Goal: Task Accomplishment & Management: Complete application form

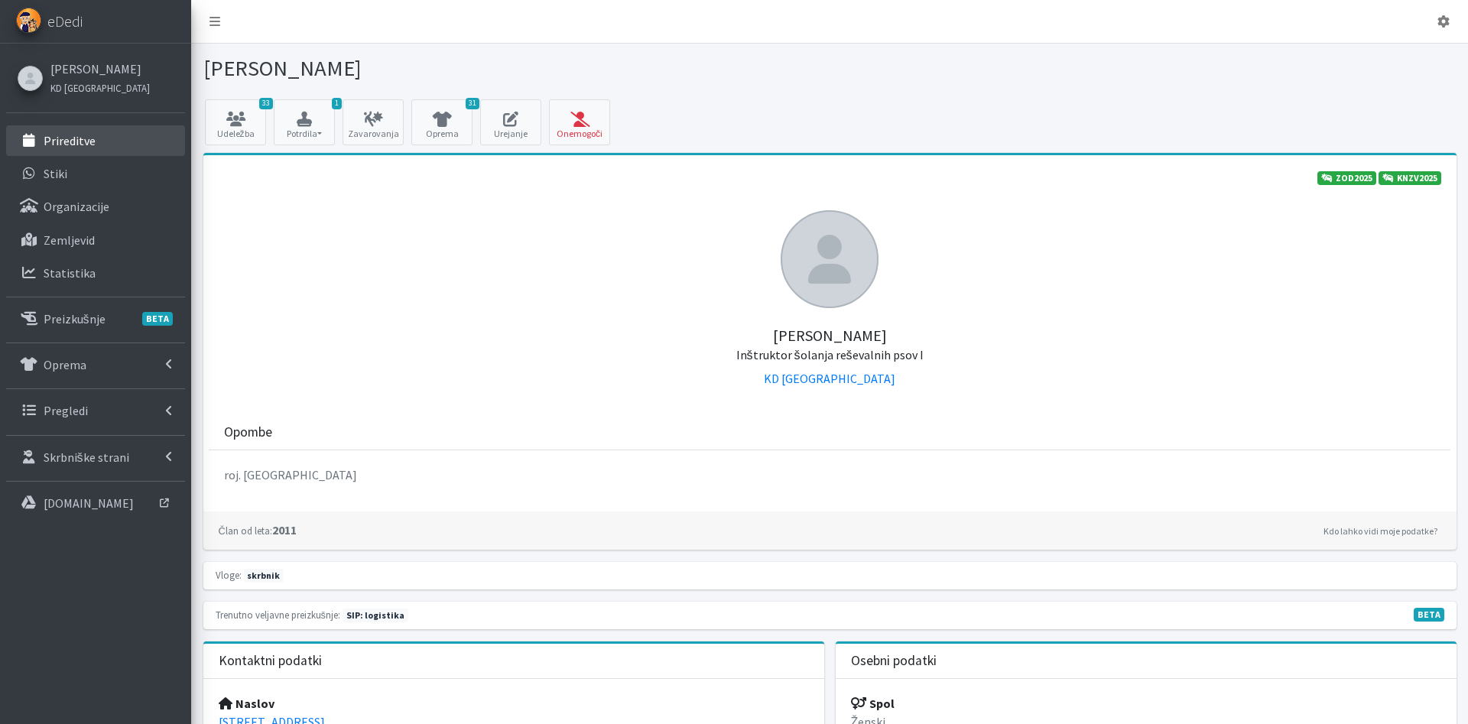
click at [92, 142] on p "Prireditve" at bounding box center [70, 140] width 52 height 15
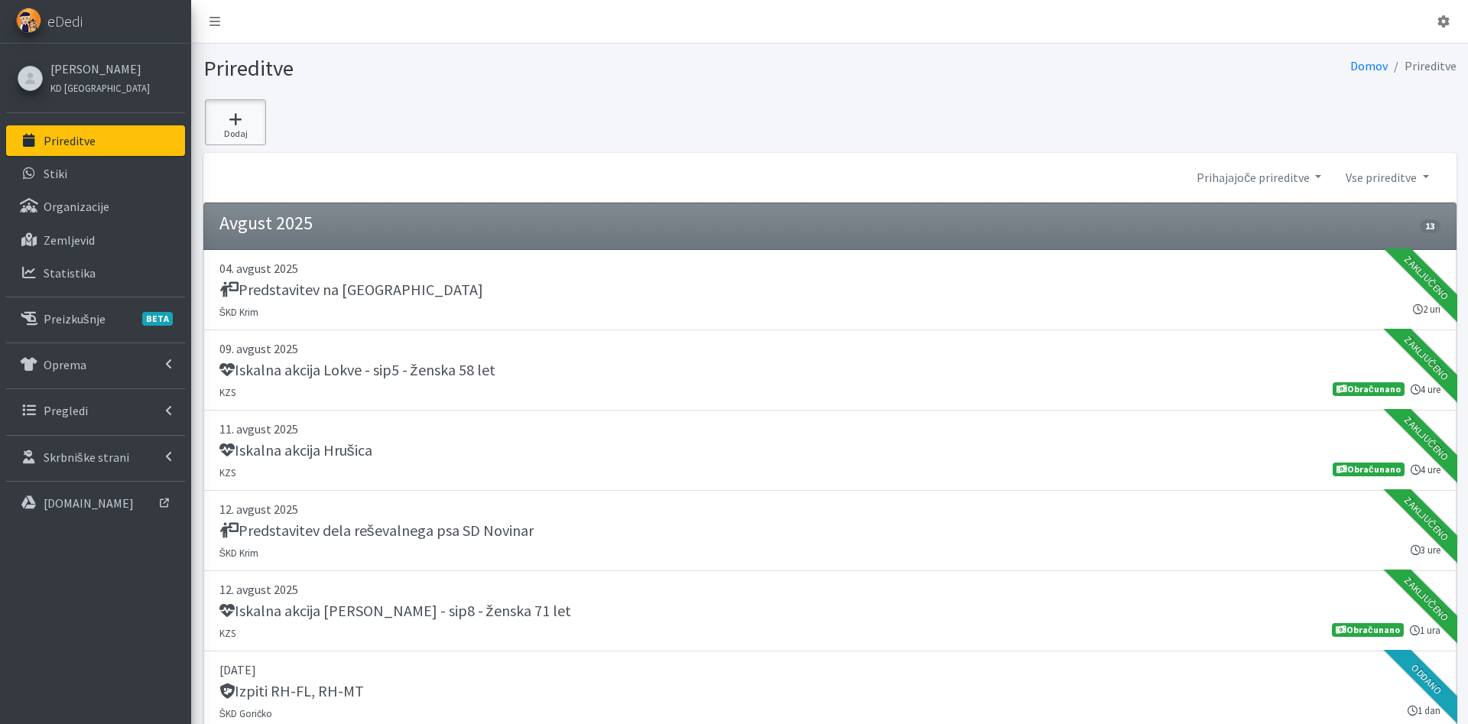
click at [239, 119] on icon at bounding box center [235, 119] width 52 height 15
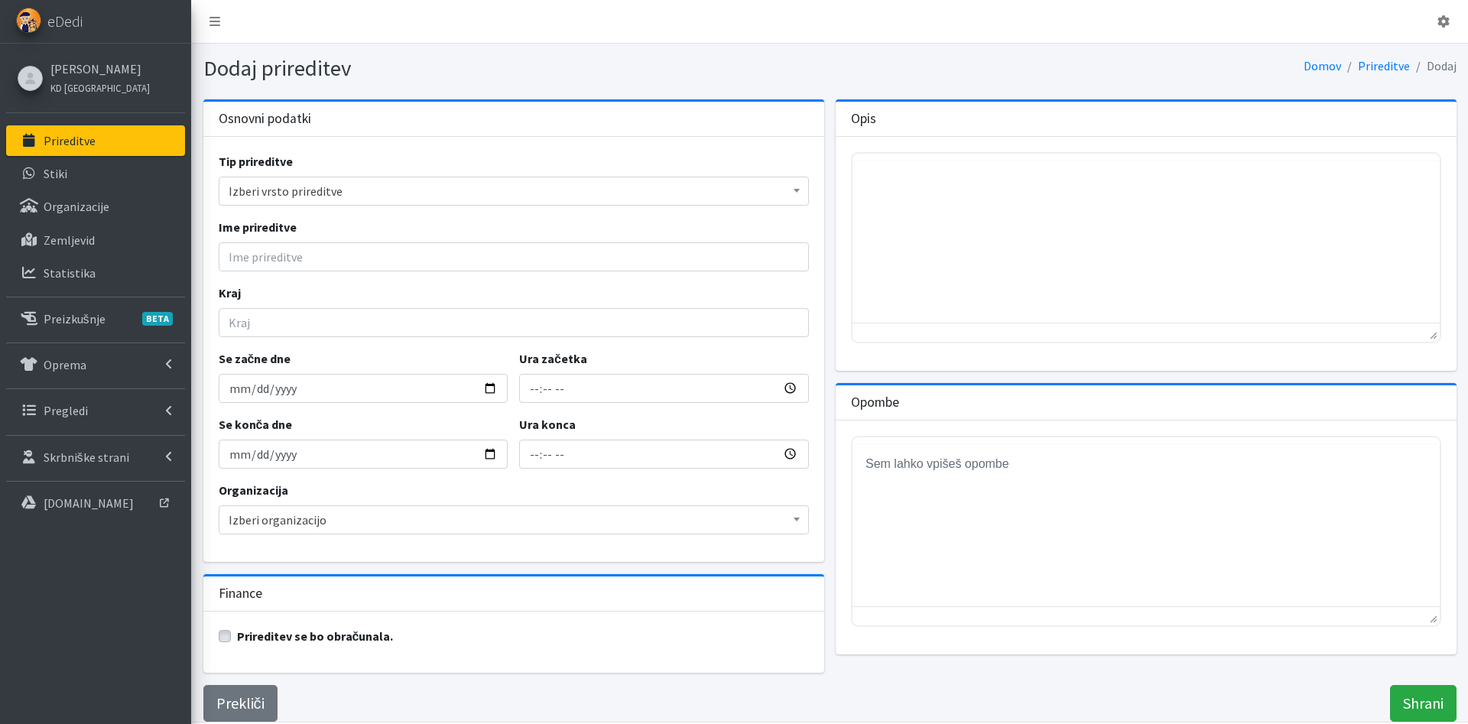
click at [584, 187] on span "Izberi vrsto prireditve" at bounding box center [514, 190] width 570 height 21
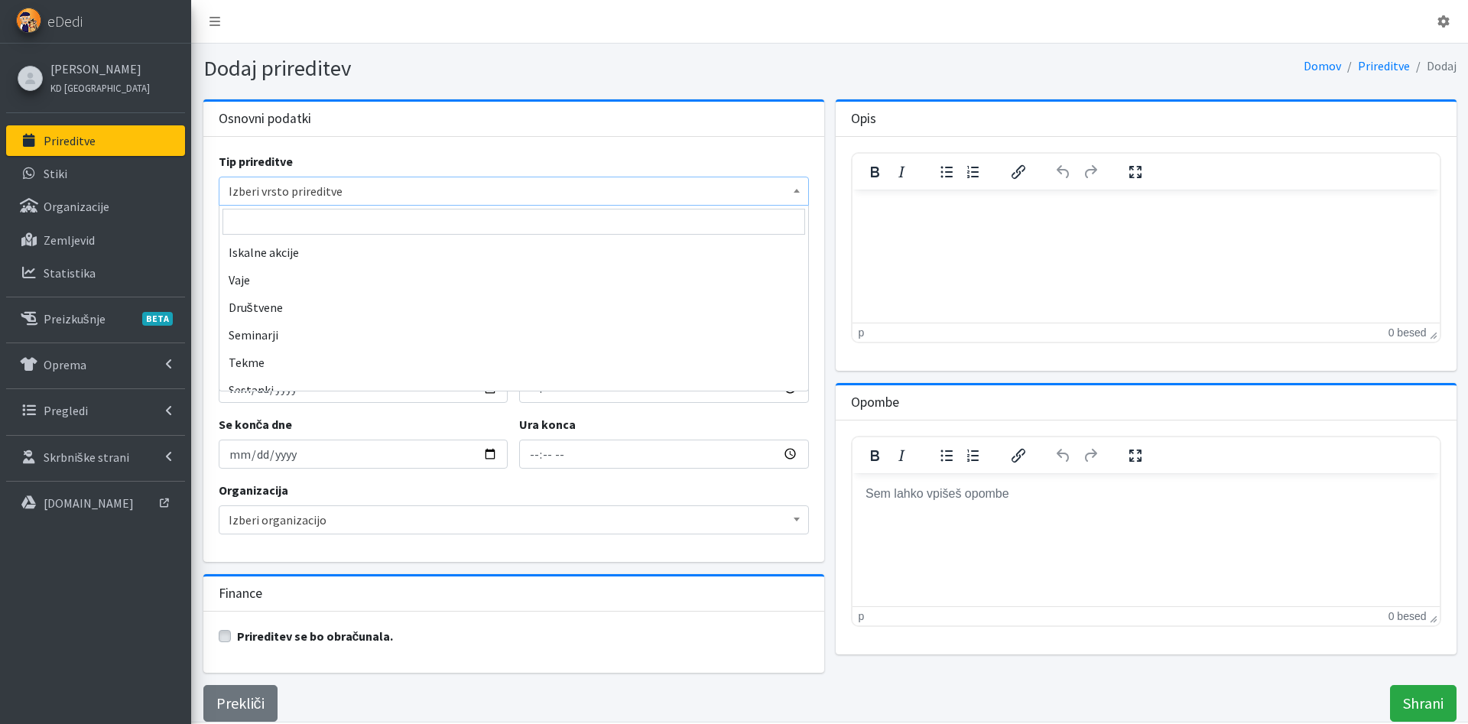
scroll to position [183, 0]
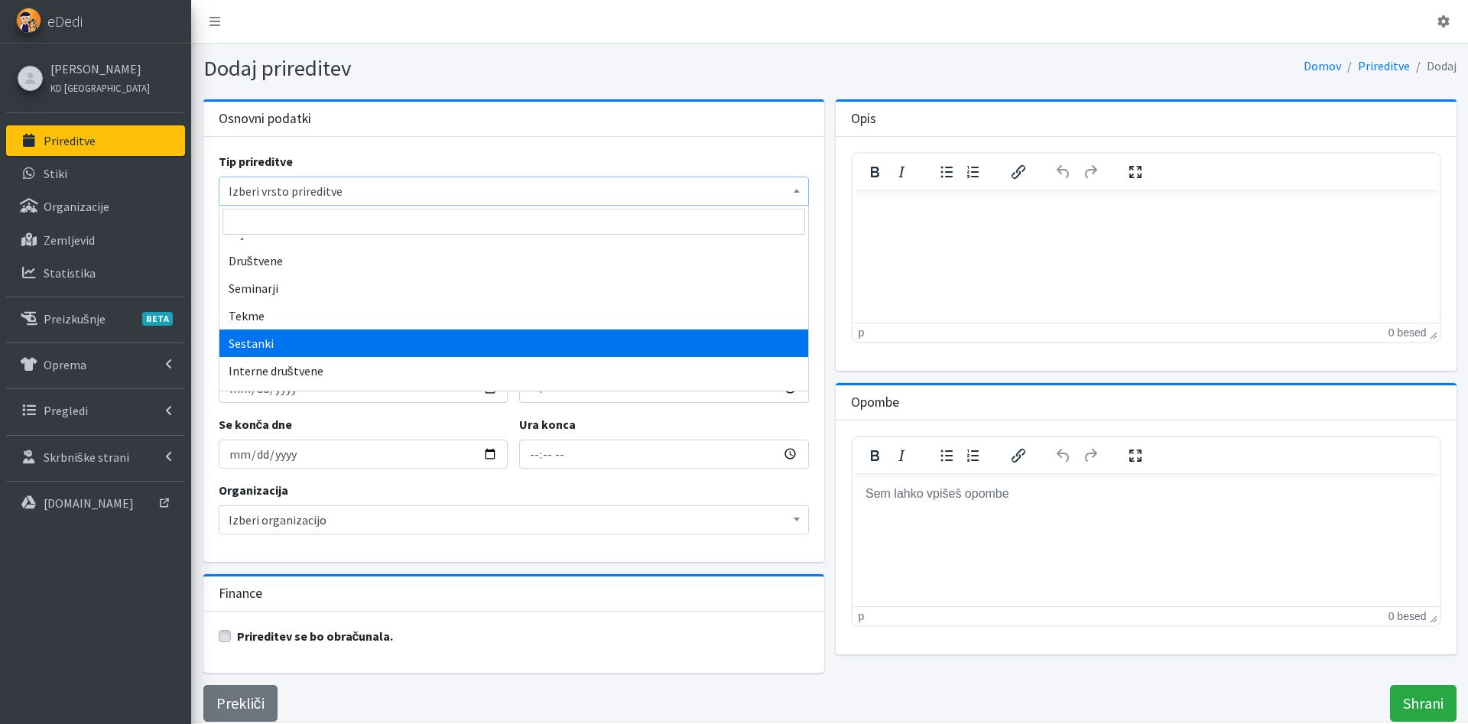
select select "1009"
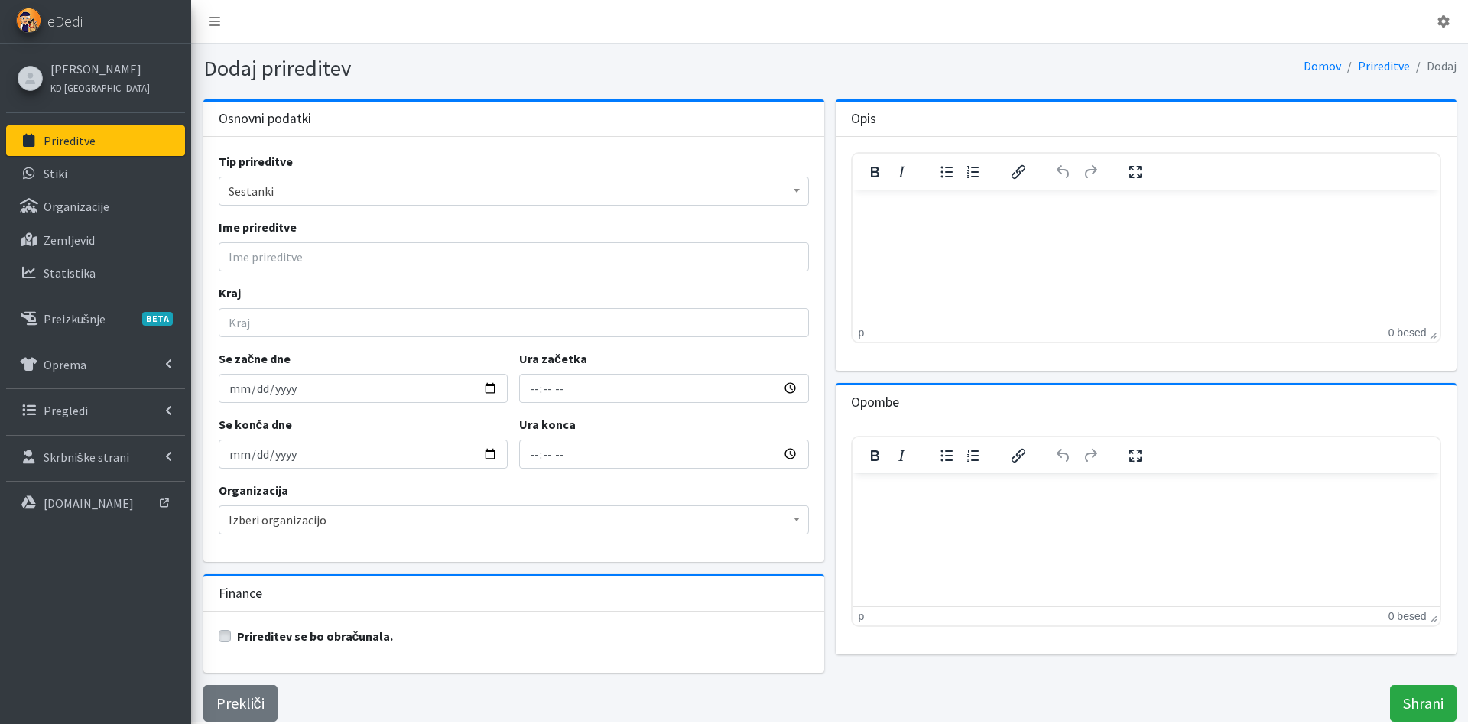
select select "1009"
click at [390, 193] on span "Sestanki" at bounding box center [514, 190] width 570 height 21
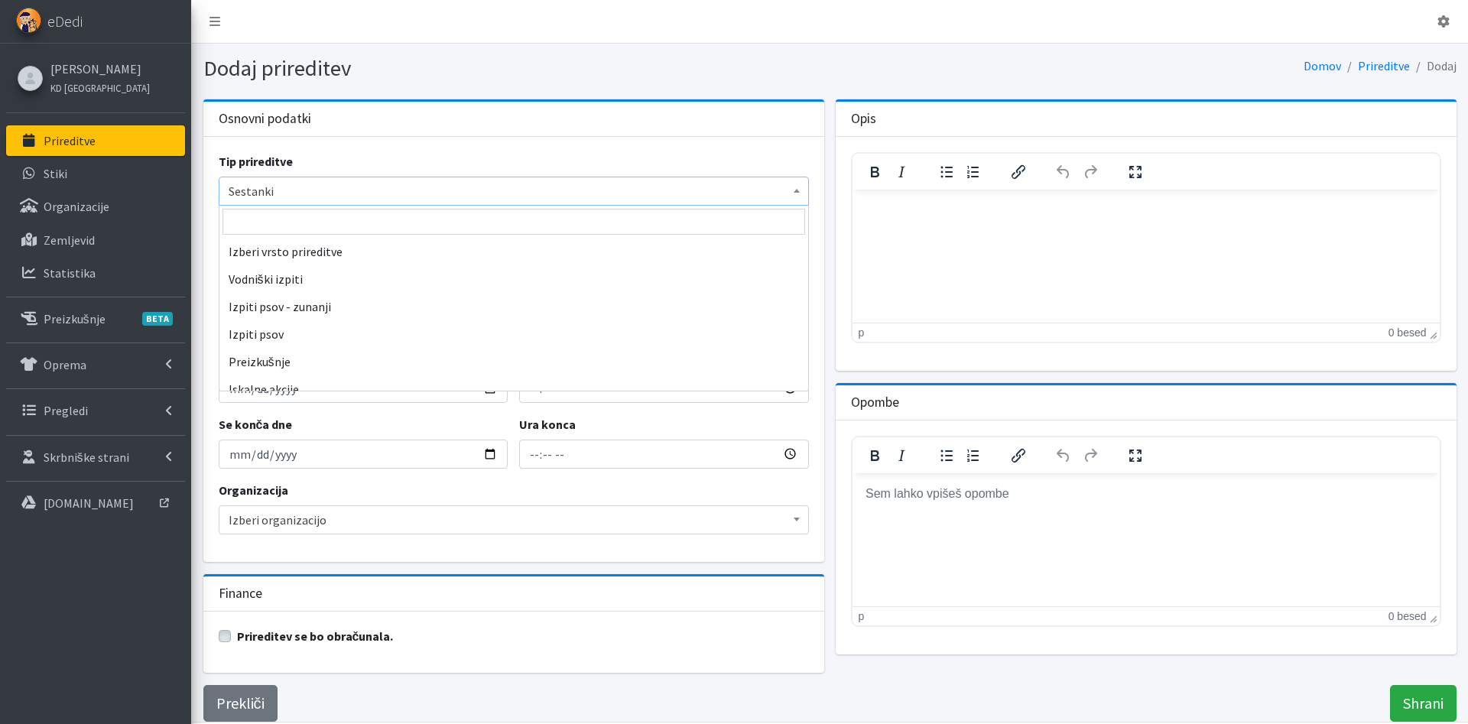
scroll to position [220, 0]
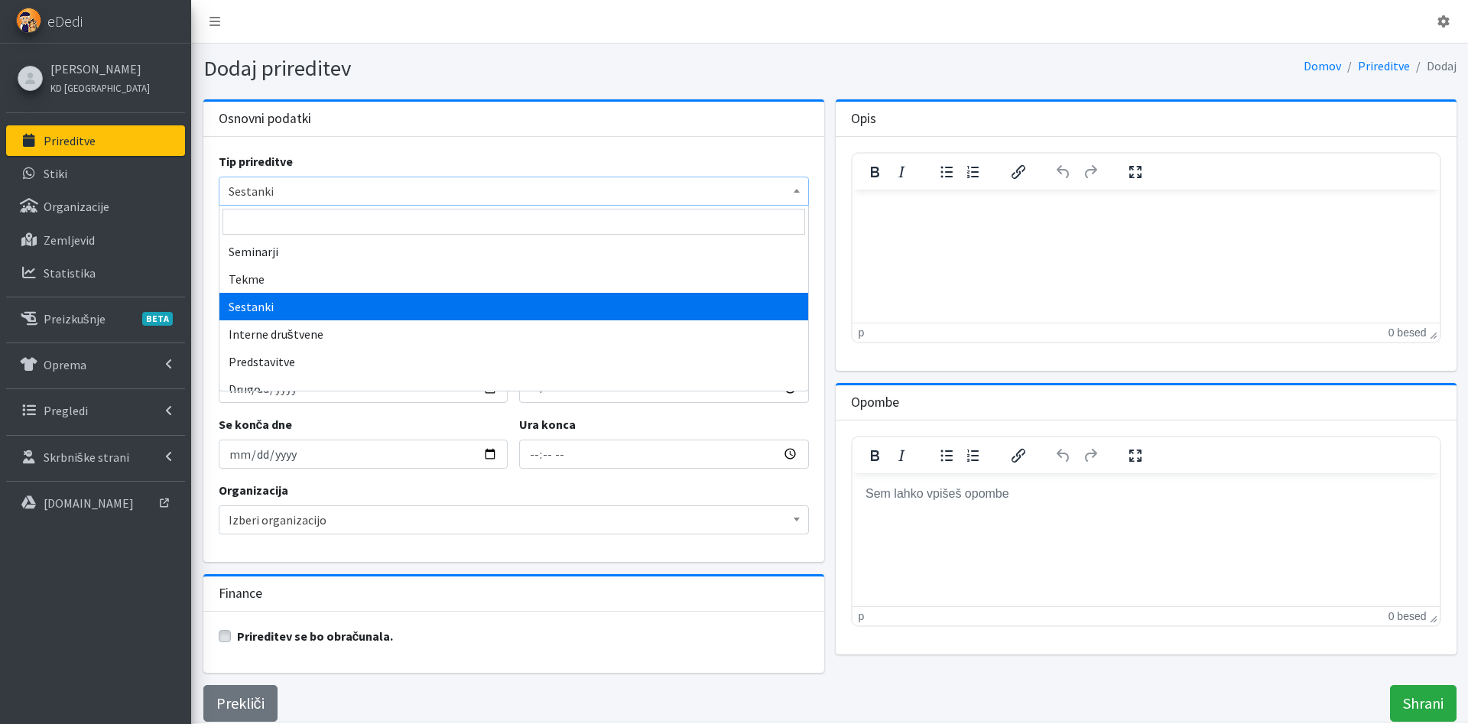
click at [459, 126] on div "Osnovni podatki" at bounding box center [513, 119] width 621 height 35
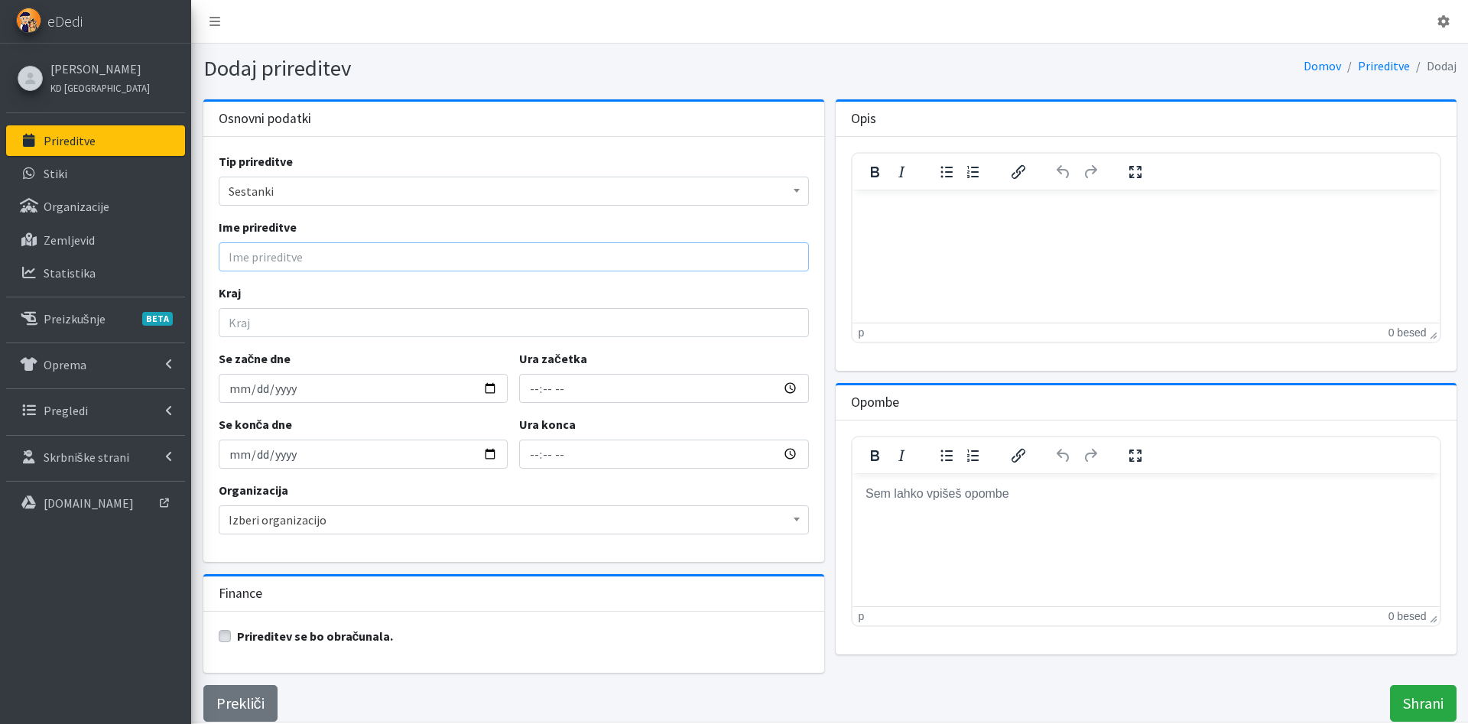
click at [326, 254] on input "Ime prireditve" at bounding box center [514, 256] width 590 height 29
paste input "Uvod v nov krog priprav na MRT"
type input "Uvod v nov krog priprav na MRT"
click at [282, 325] on input "Kraj" at bounding box center [514, 322] width 590 height 29
type input "google meet"
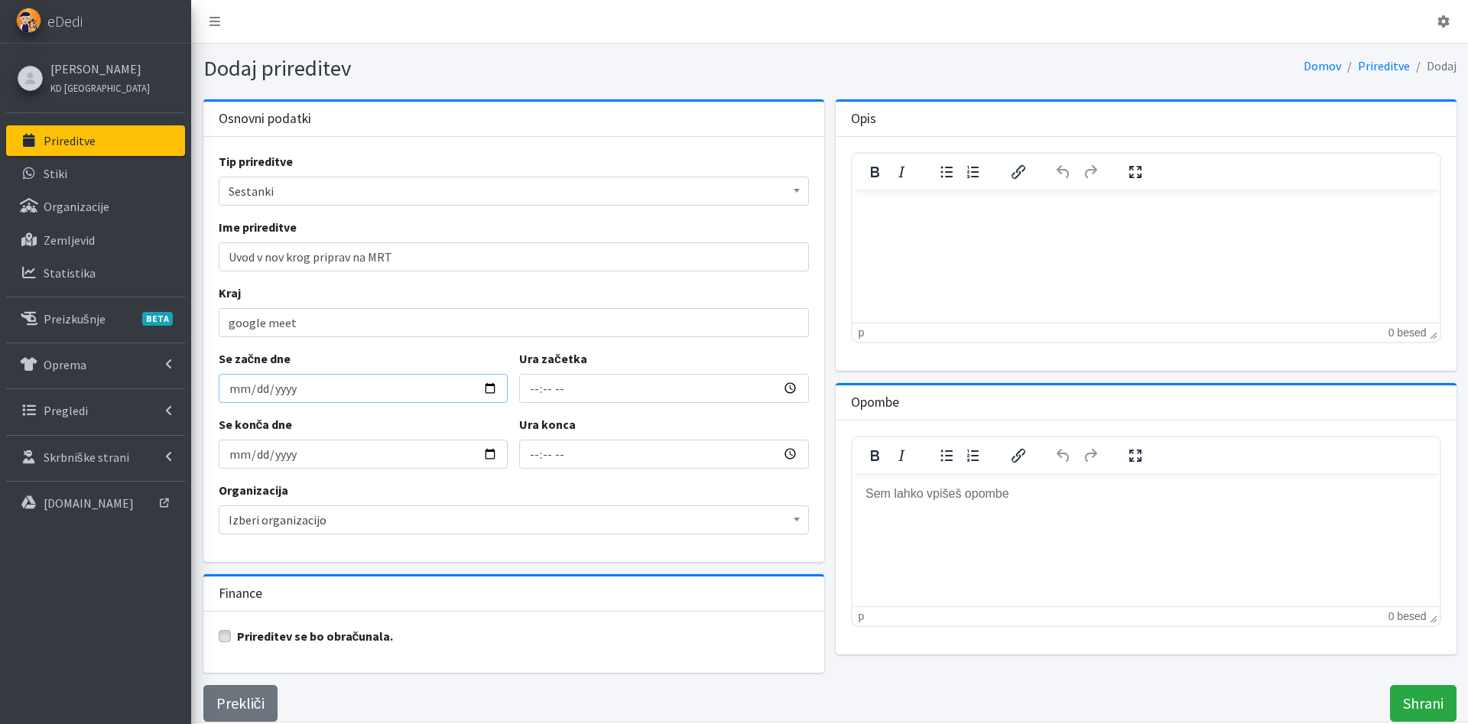
click at [234, 399] on input "Se začne dne" at bounding box center [364, 388] width 290 height 29
click at [487, 387] on input "Se začne dne" at bounding box center [364, 388] width 290 height 29
type input "2025-09-22"
click at [535, 389] on input "Ura začetka" at bounding box center [664, 388] width 290 height 29
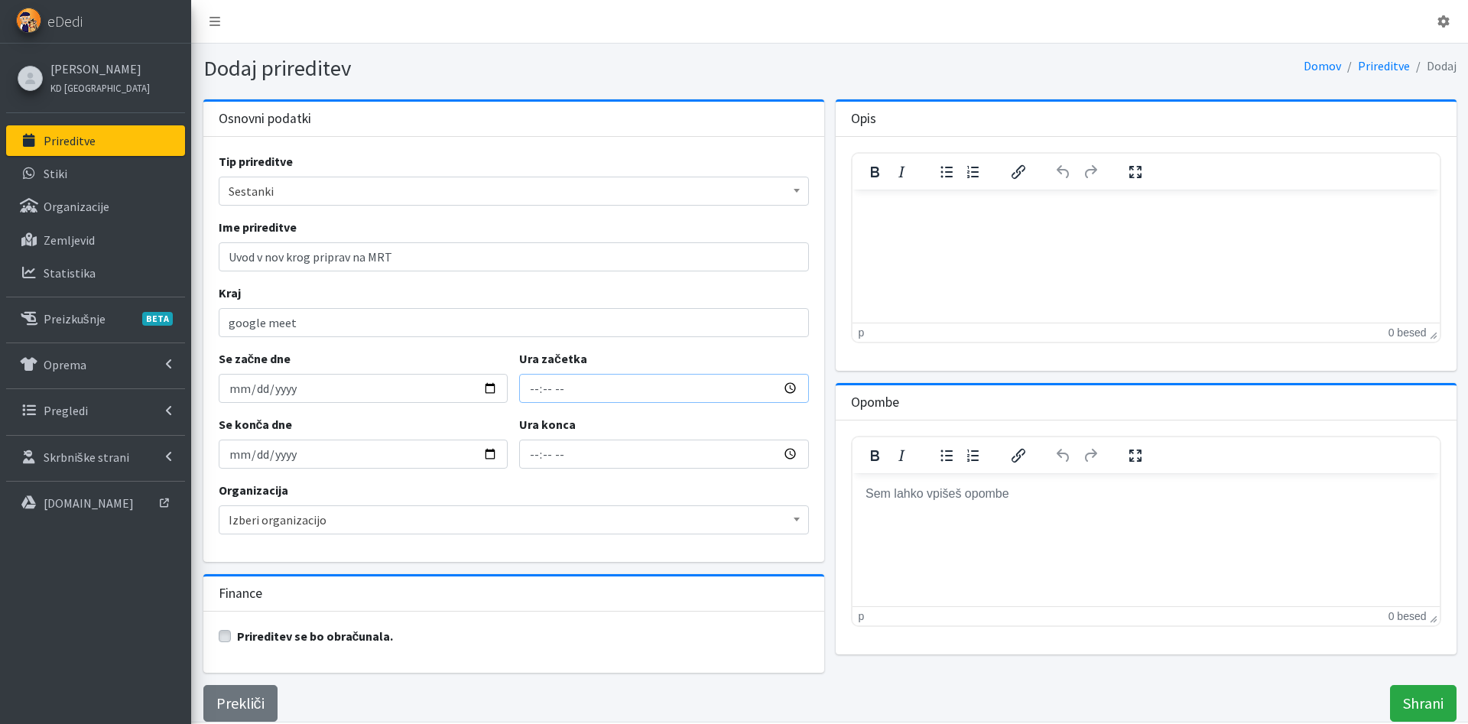
type input "20:30"
click at [531, 453] on input "22:30" at bounding box center [664, 454] width 290 height 29
type input "21:30"
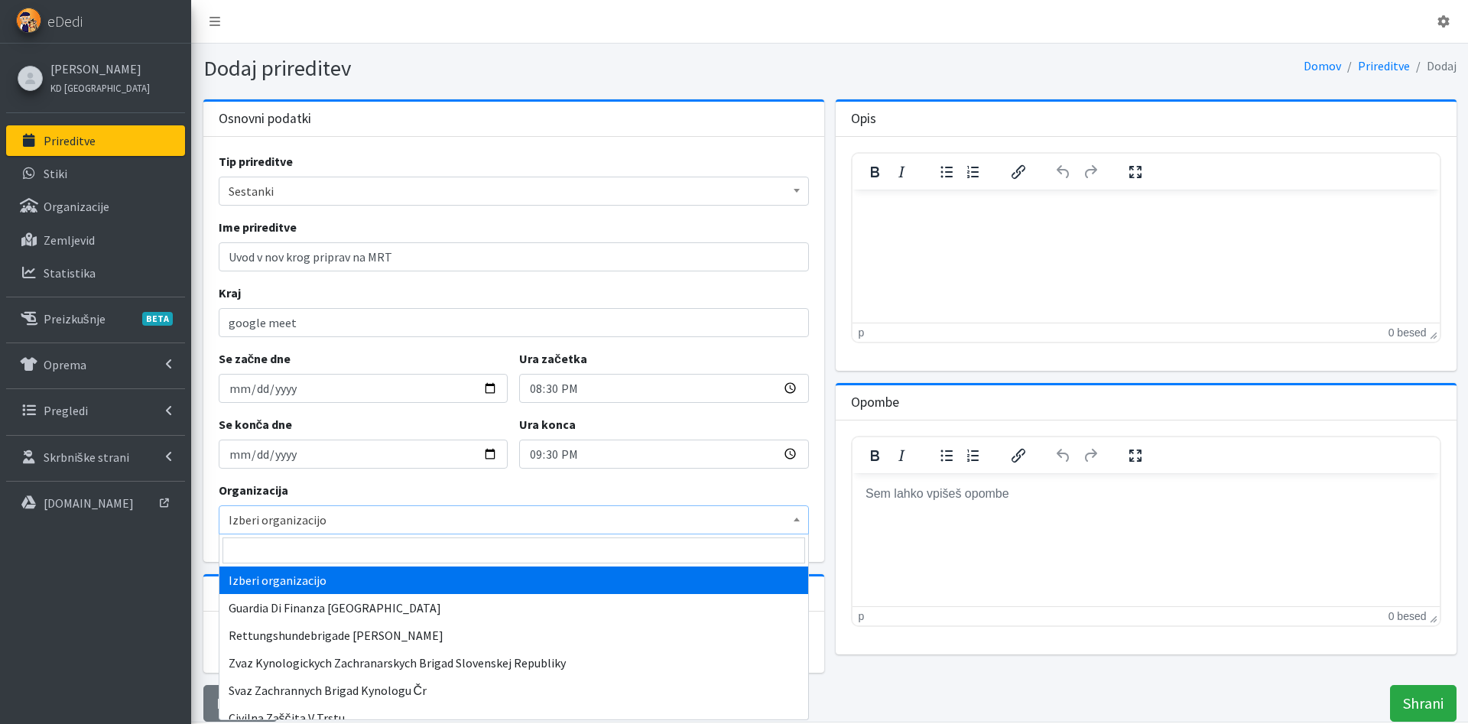
click at [526, 515] on span "Izberi organizacijo" at bounding box center [514, 519] width 570 height 21
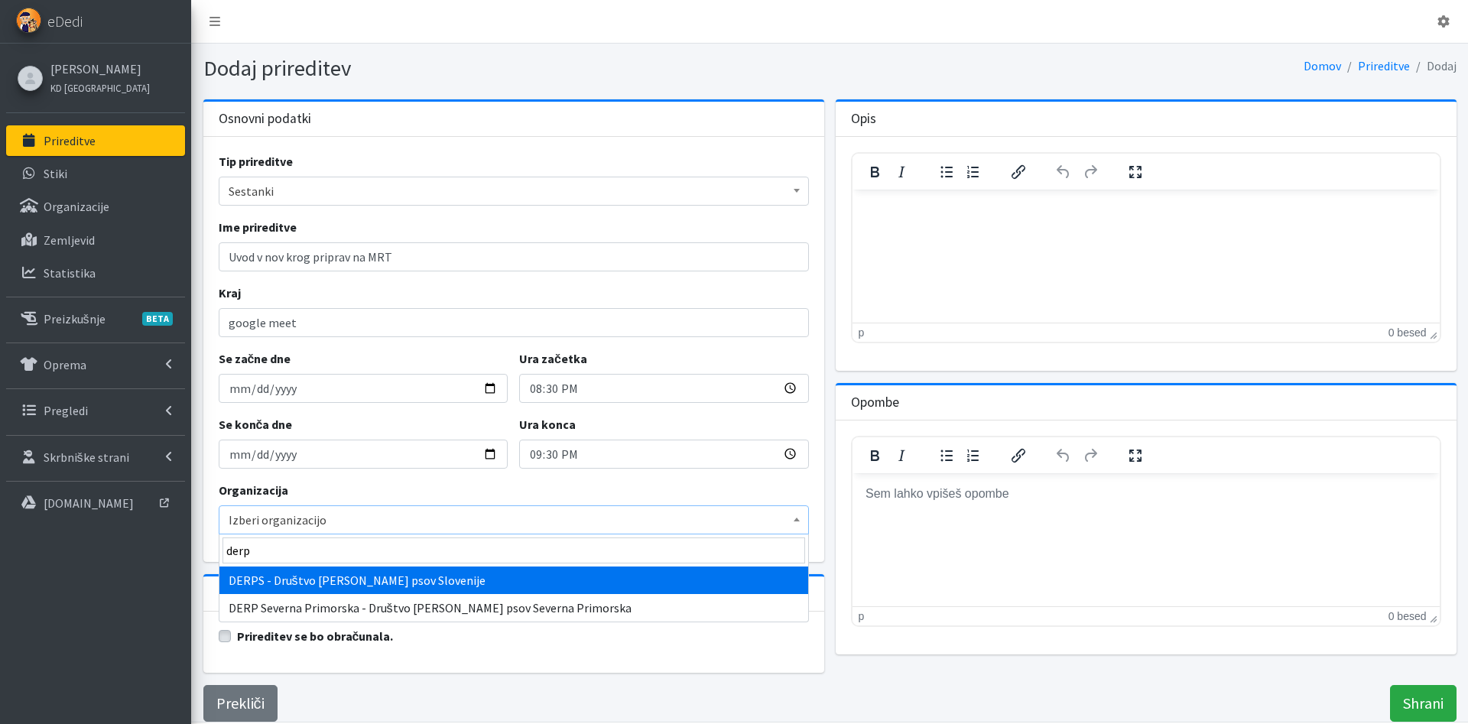
type input "derp"
select select "1049"
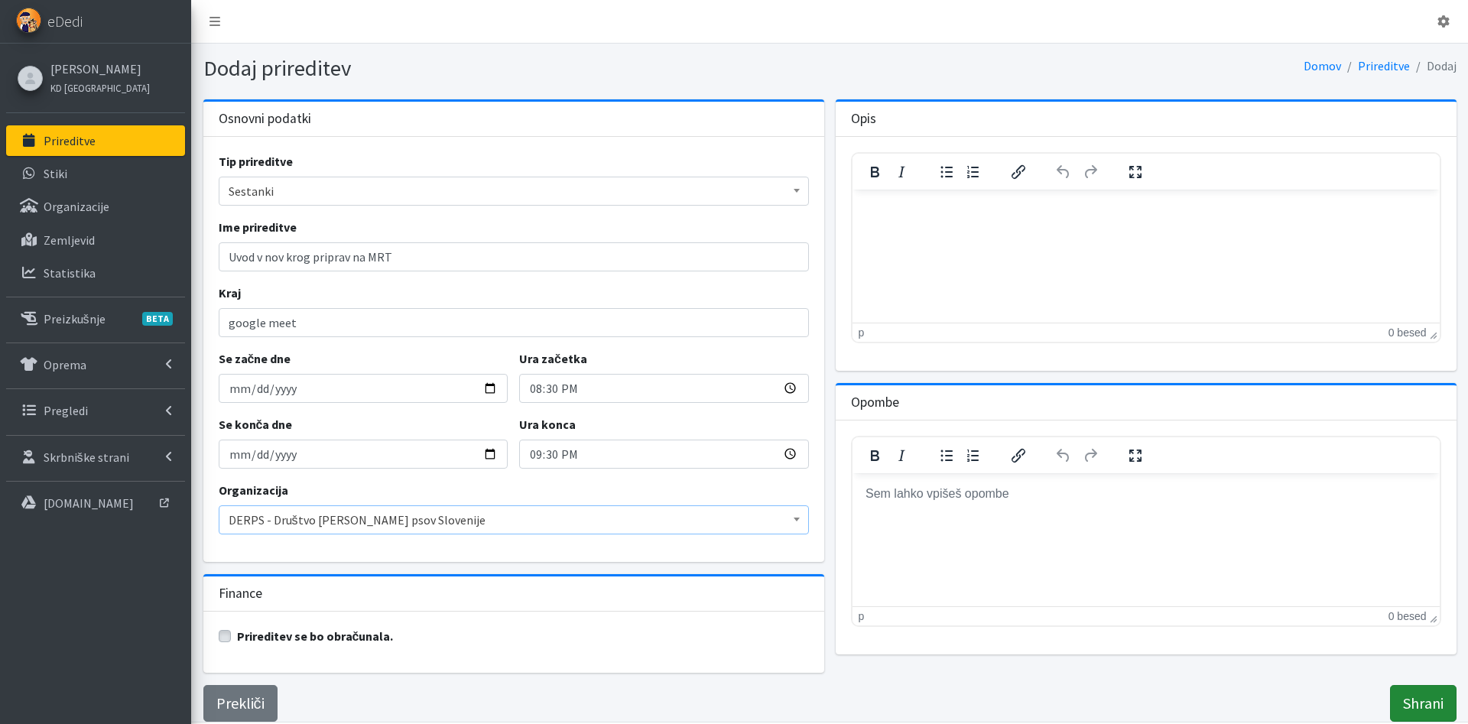
click at [1423, 707] on input "Shrani" at bounding box center [1423, 703] width 67 height 37
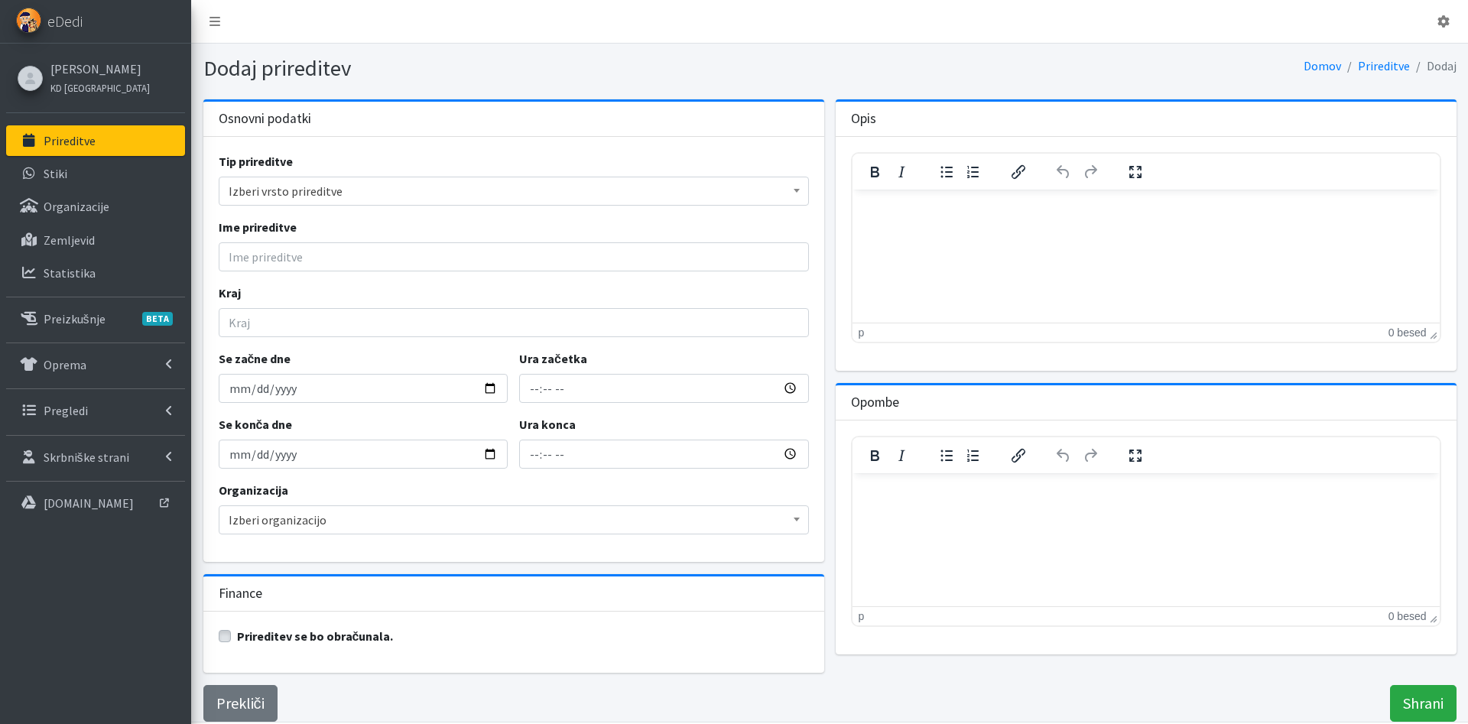
select select "1009"
click at [100, 146] on link "Prireditve" at bounding box center [95, 140] width 179 height 31
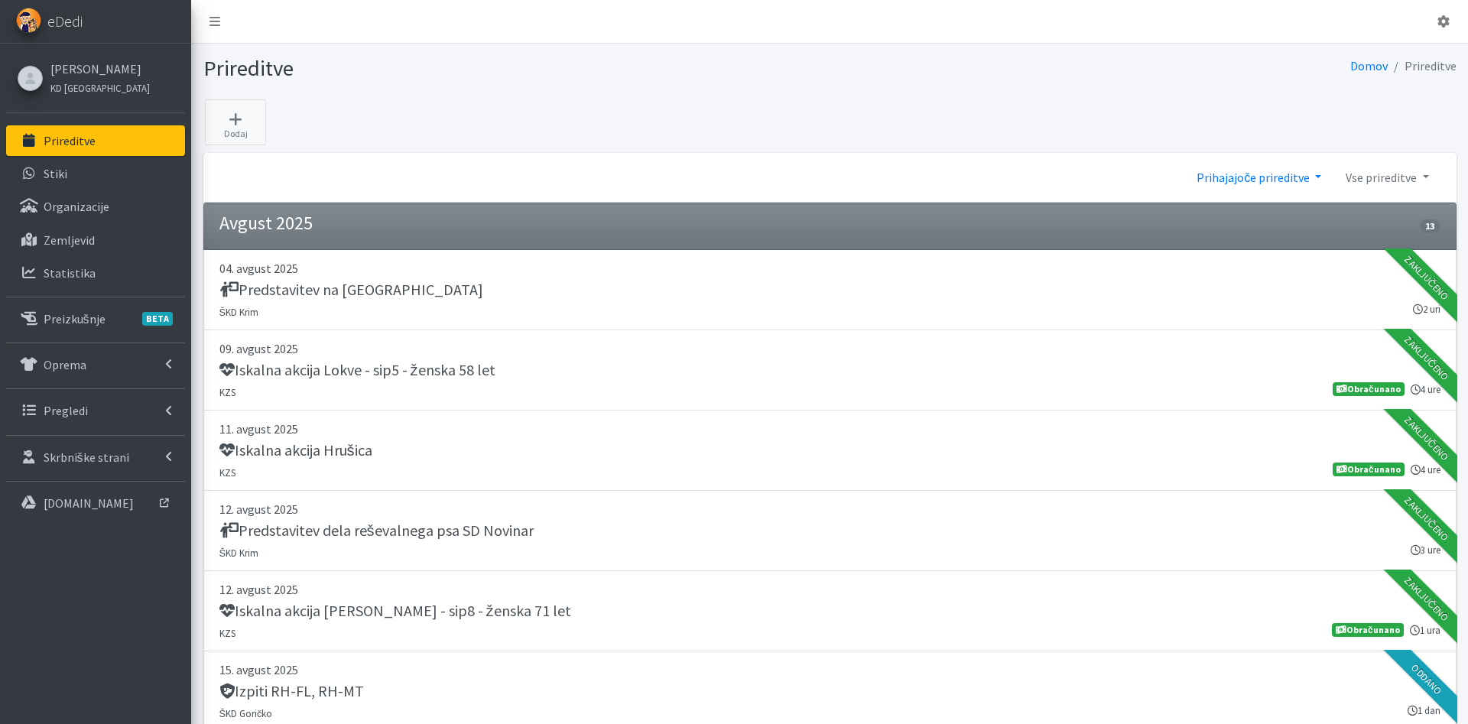
click at [1278, 181] on link "Prihajajoče prireditve" at bounding box center [1258, 177] width 149 height 31
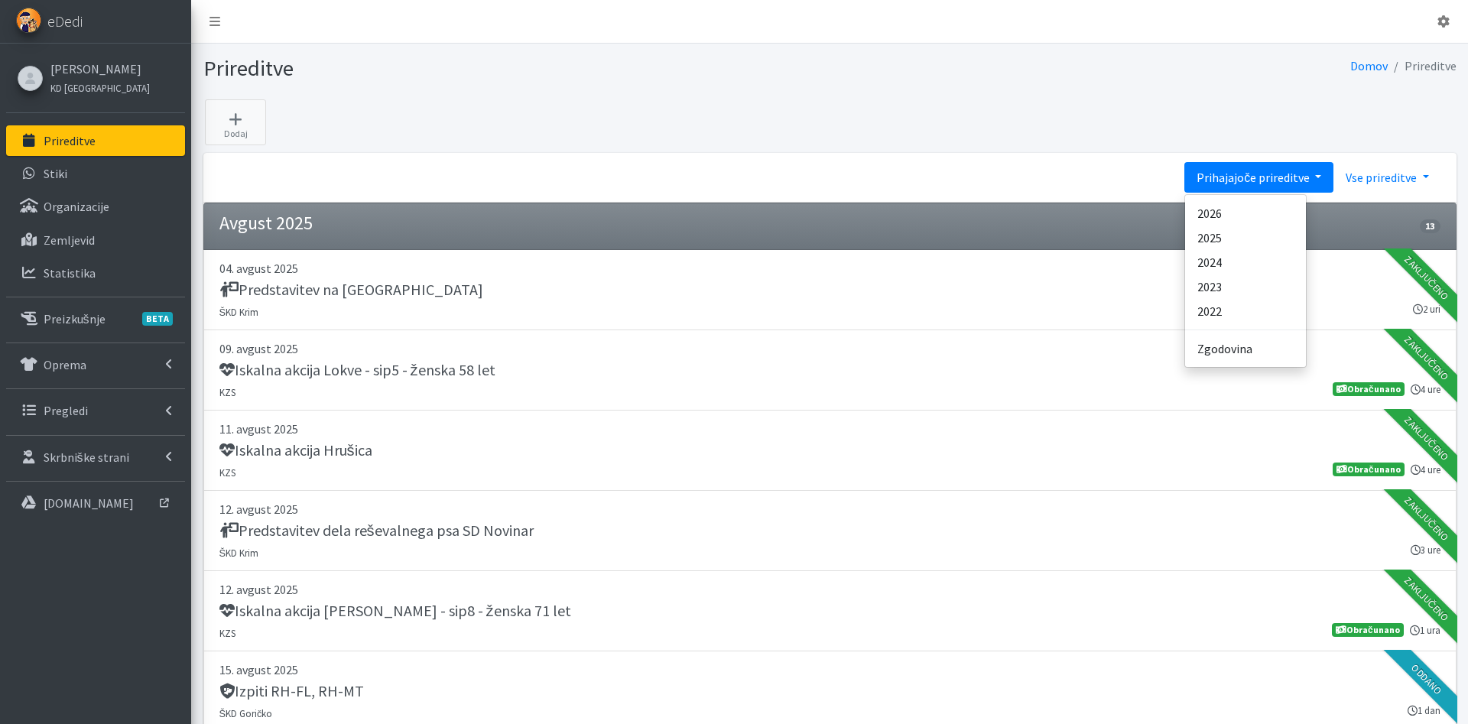
click at [1384, 182] on link "Vse prireditve" at bounding box center [1386, 177] width 107 height 31
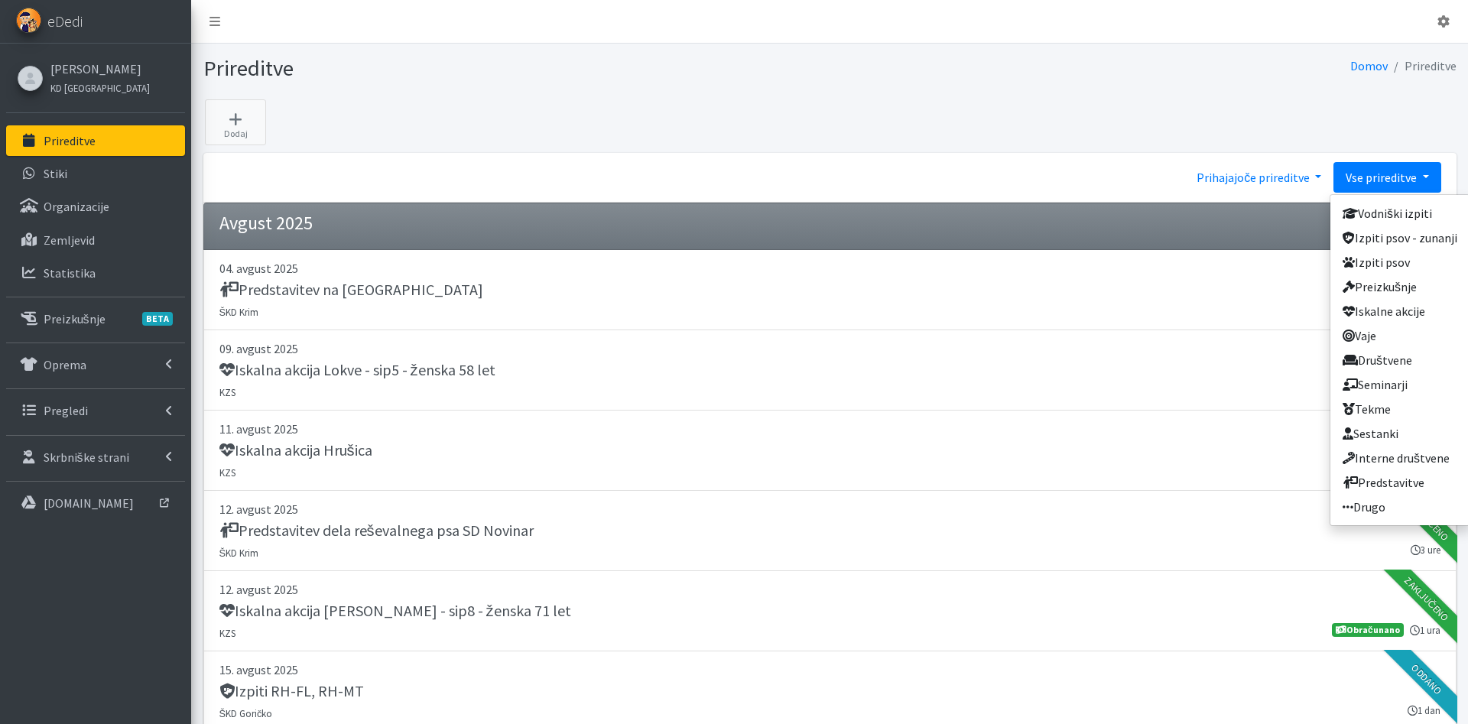
click at [1260, 167] on link "Prihajajoče prireditve" at bounding box center [1258, 177] width 149 height 31
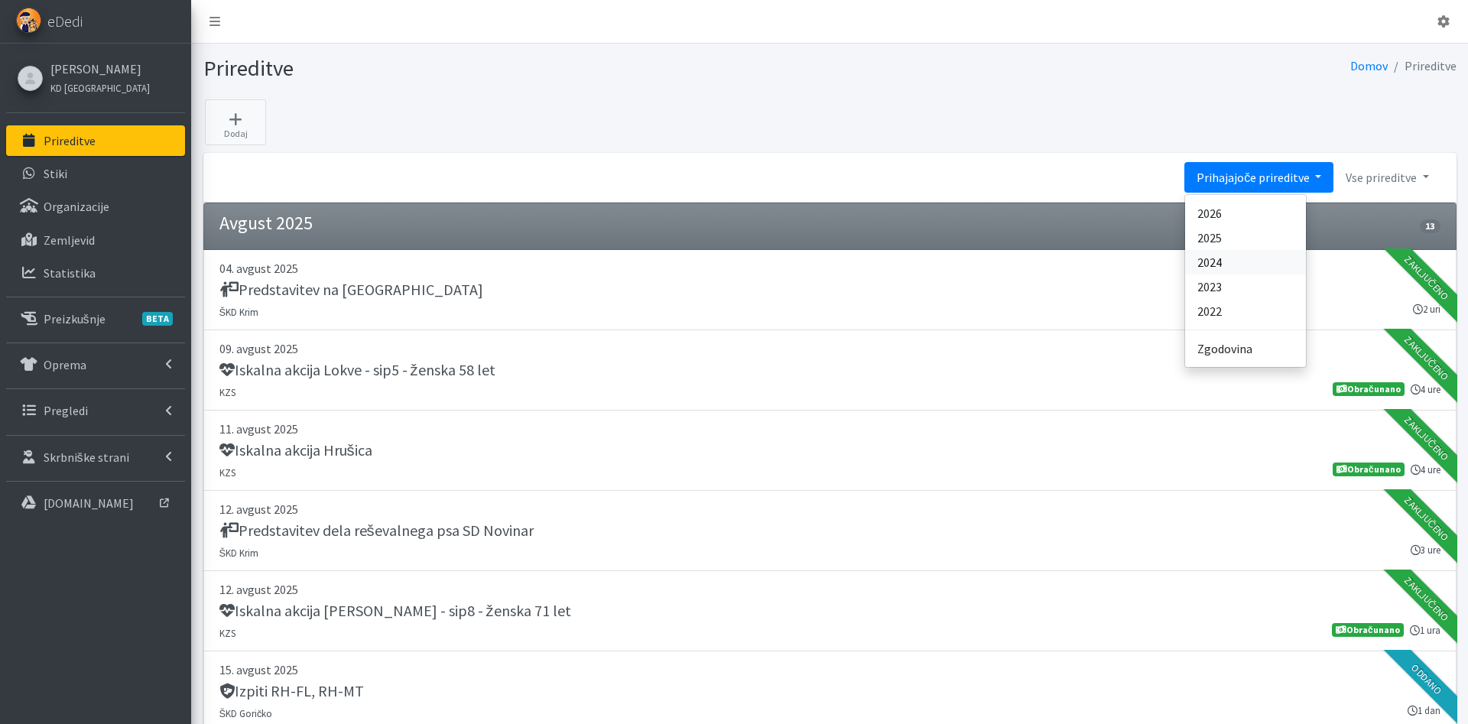
click at [1236, 255] on link "2024" at bounding box center [1245, 262] width 121 height 24
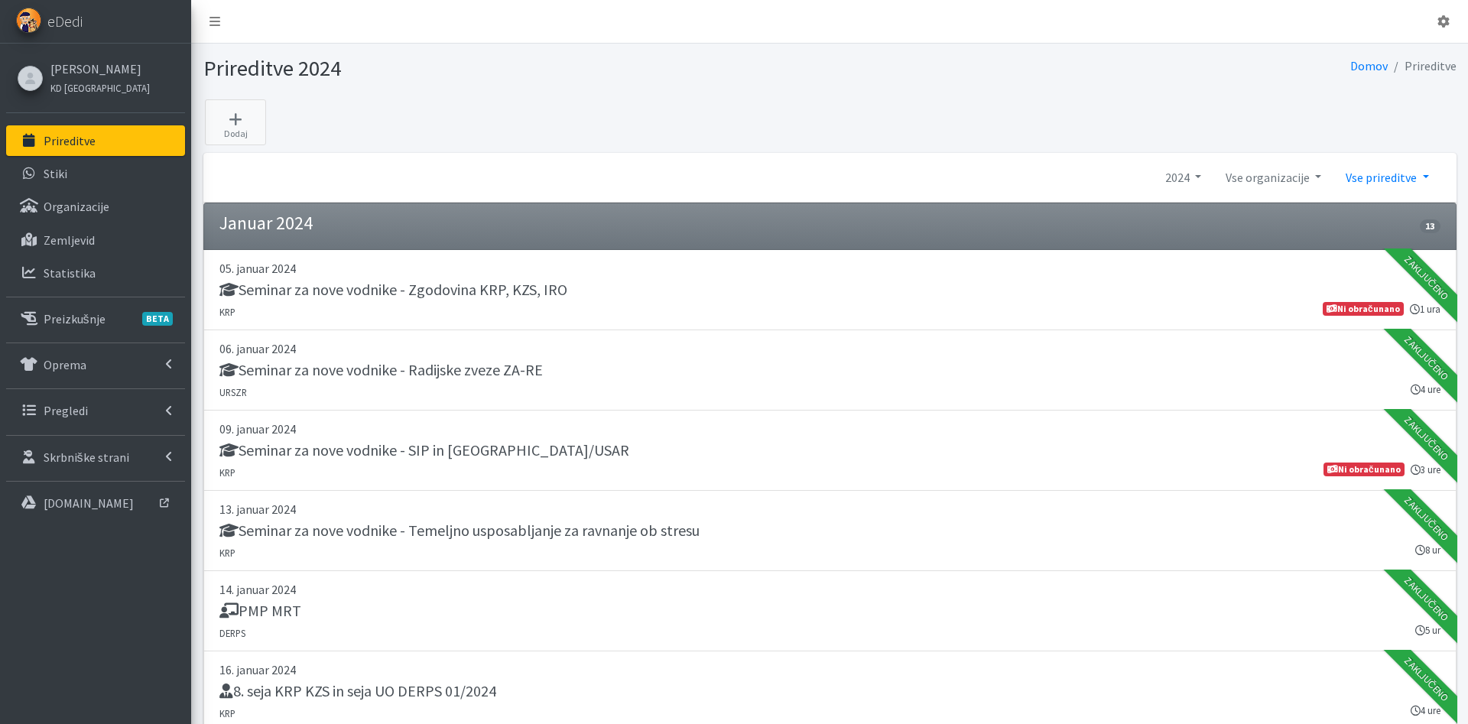
click at [1381, 166] on link "Vse prireditve" at bounding box center [1386, 177] width 107 height 31
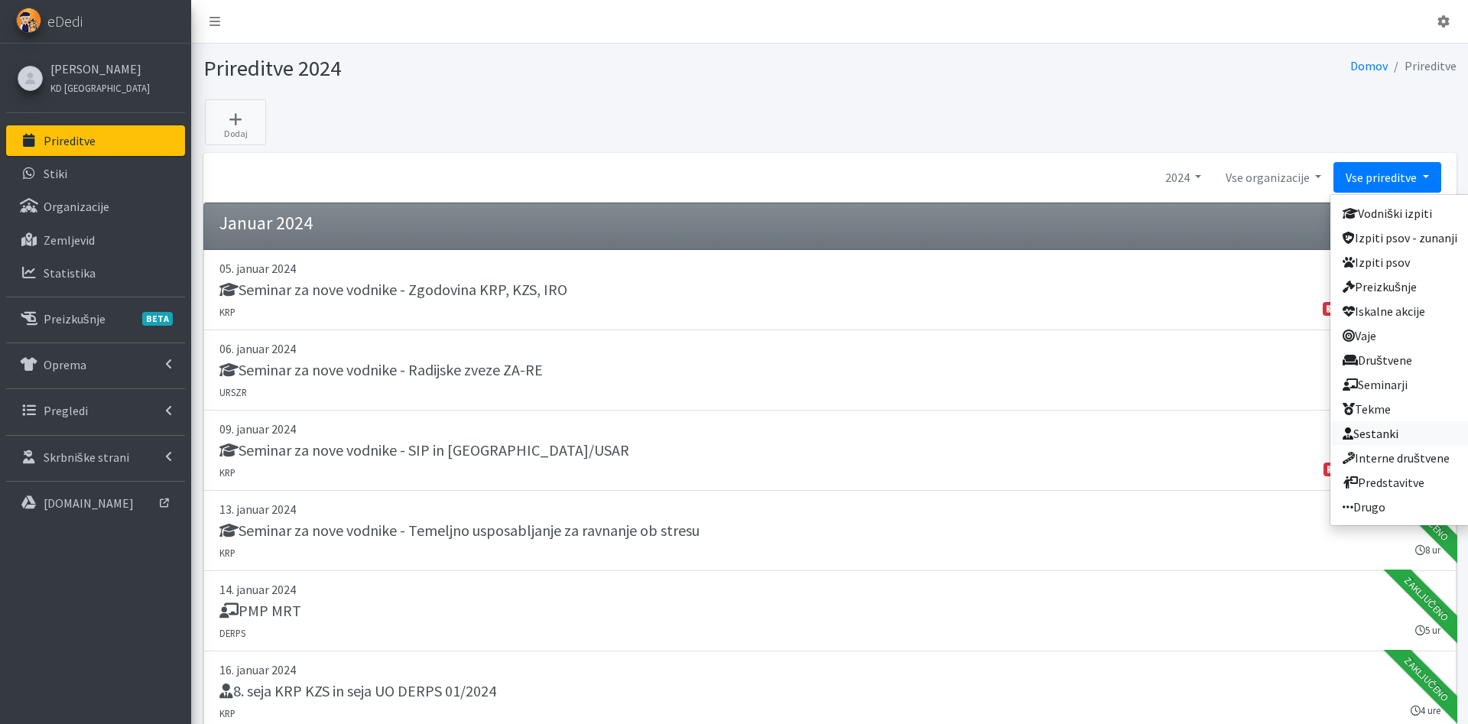
click at [1404, 429] on link "Sestanki" at bounding box center [1399, 433] width 139 height 24
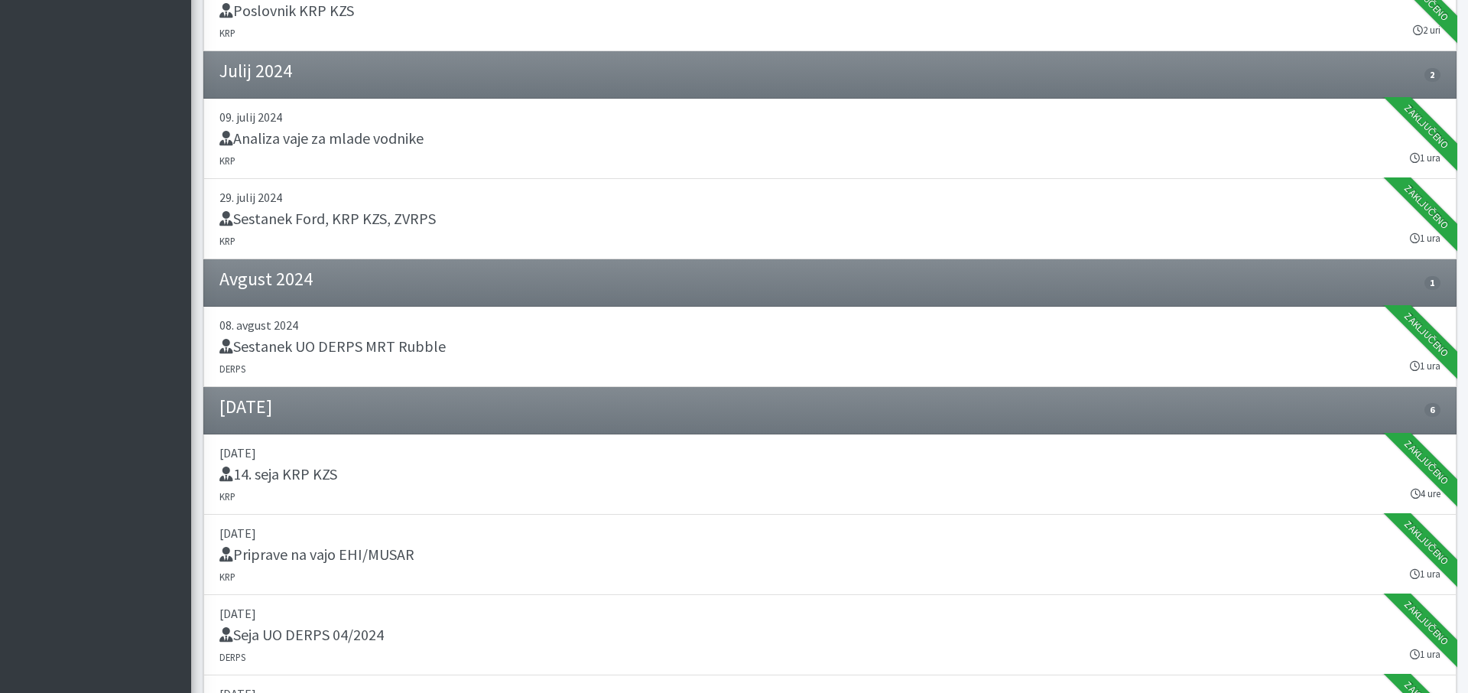
scroll to position [2489, 0]
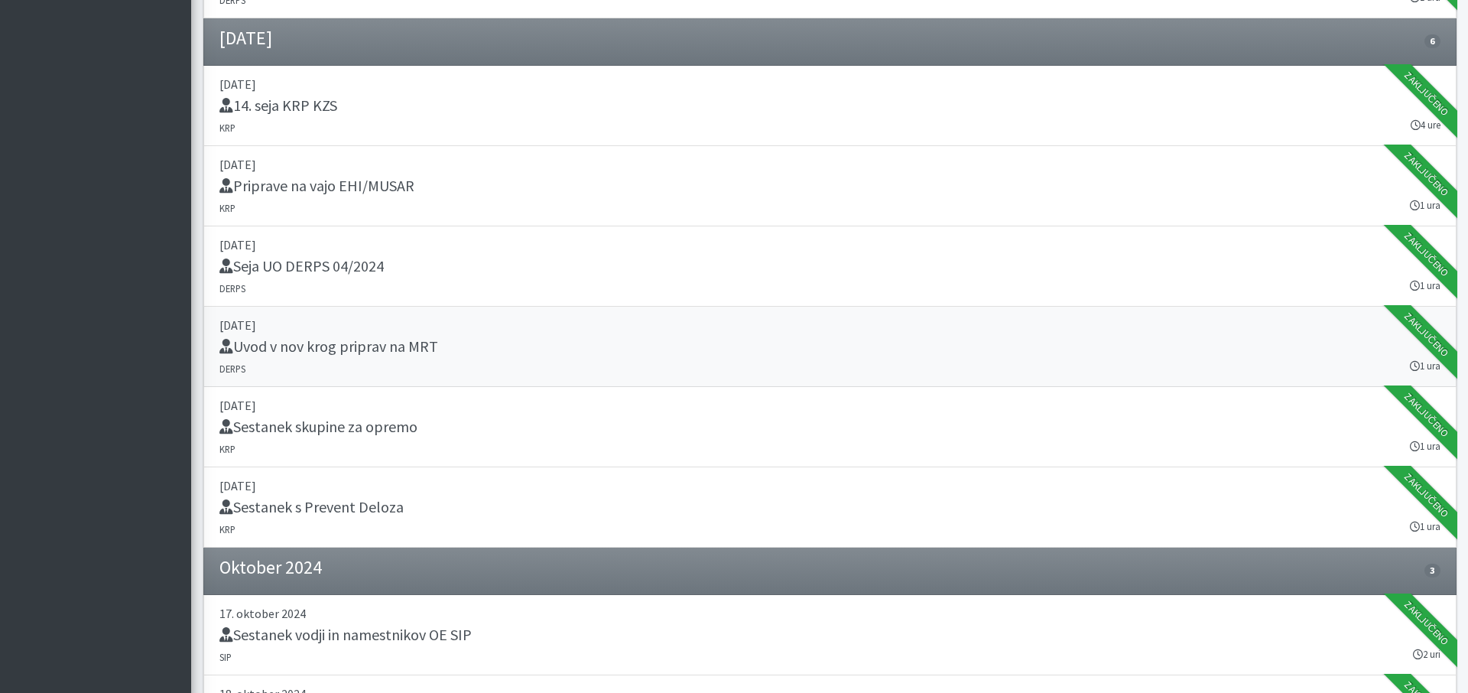
click at [475, 333] on p "[DATE]" at bounding box center [829, 325] width 1221 height 18
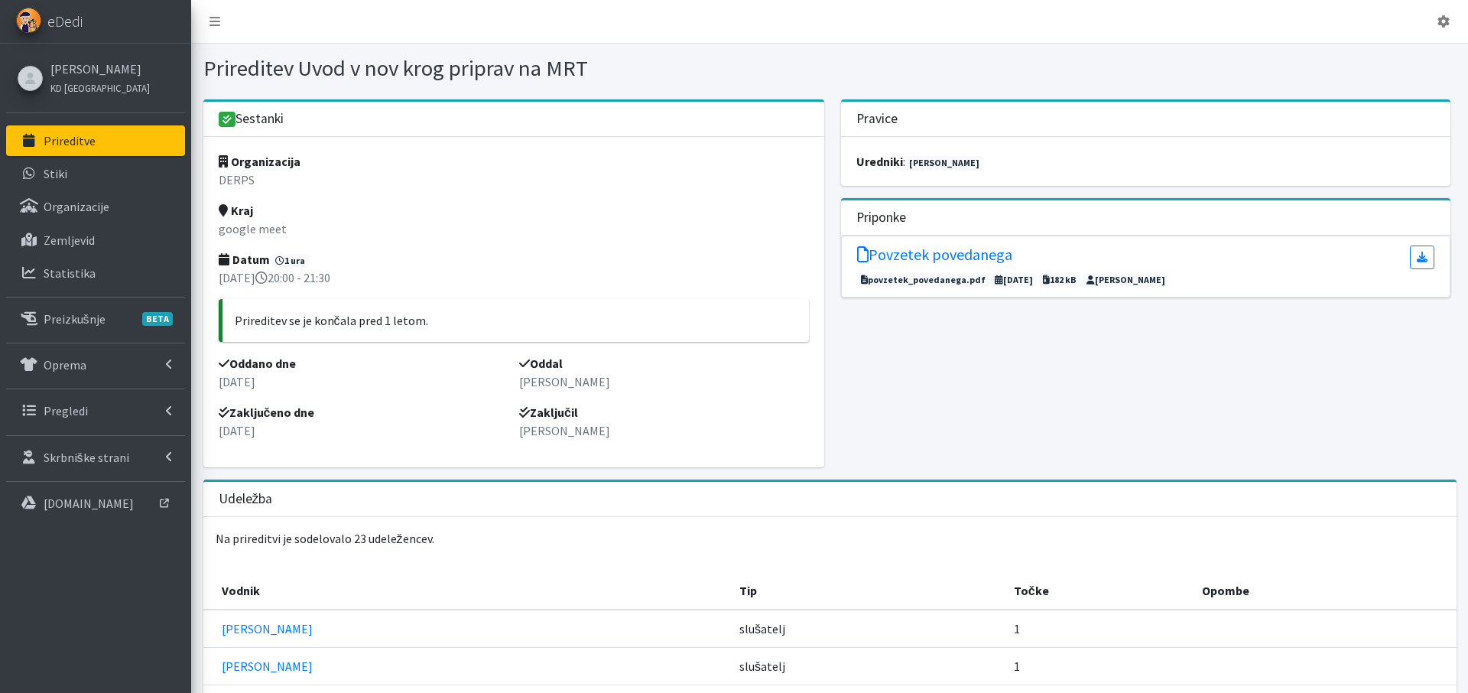
drag, startPoint x: 606, startPoint y: 77, endPoint x: 303, endPoint y: 72, distance: 302.8
click at [303, 72] on h1 "Prireditev Uvod v nov krog priprav na MRT" at bounding box center [513, 68] width 621 height 27
copy h1 "Uvod v nov krog priprav na MRT"
drag, startPoint x: 653, startPoint y: 269, endPoint x: 414, endPoint y: 174, distance: 256.9
click at [651, 269] on p "15. september 2024 20:00 - 21:30" at bounding box center [514, 277] width 590 height 18
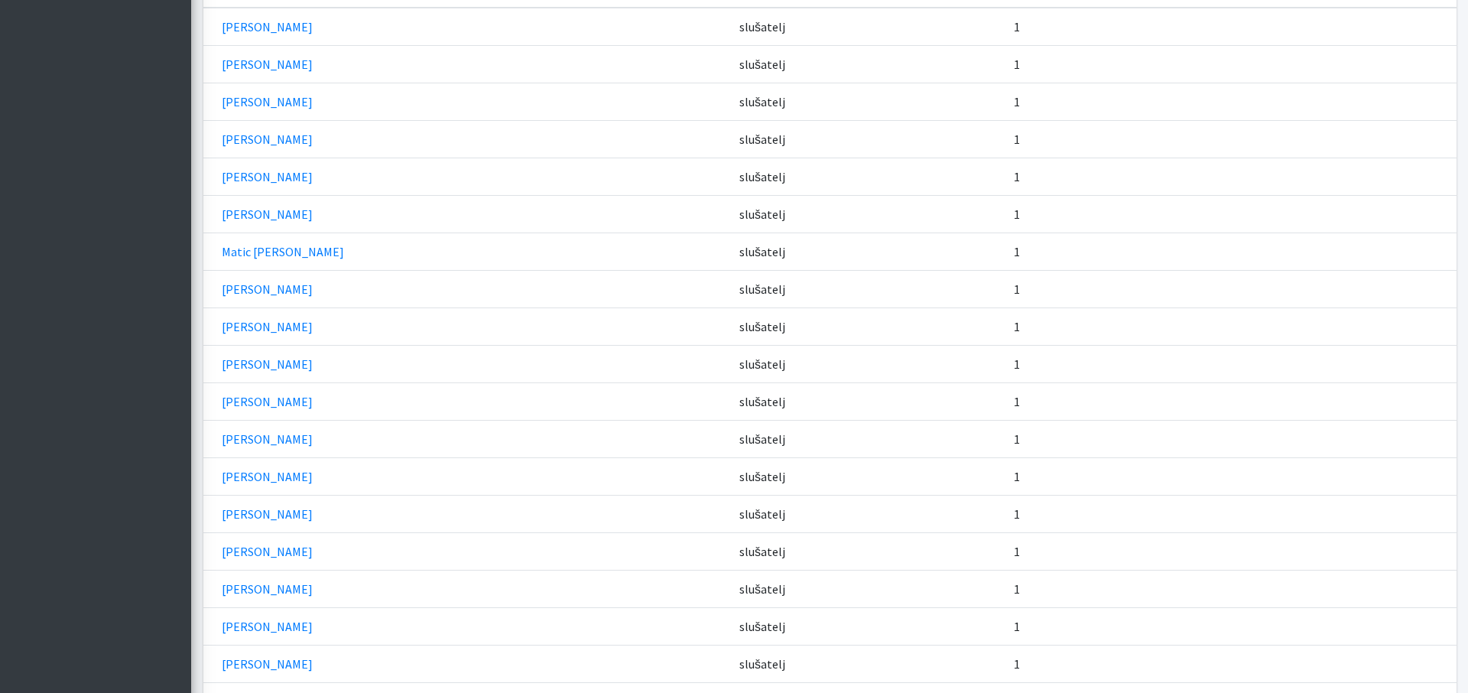
scroll to position [884, 0]
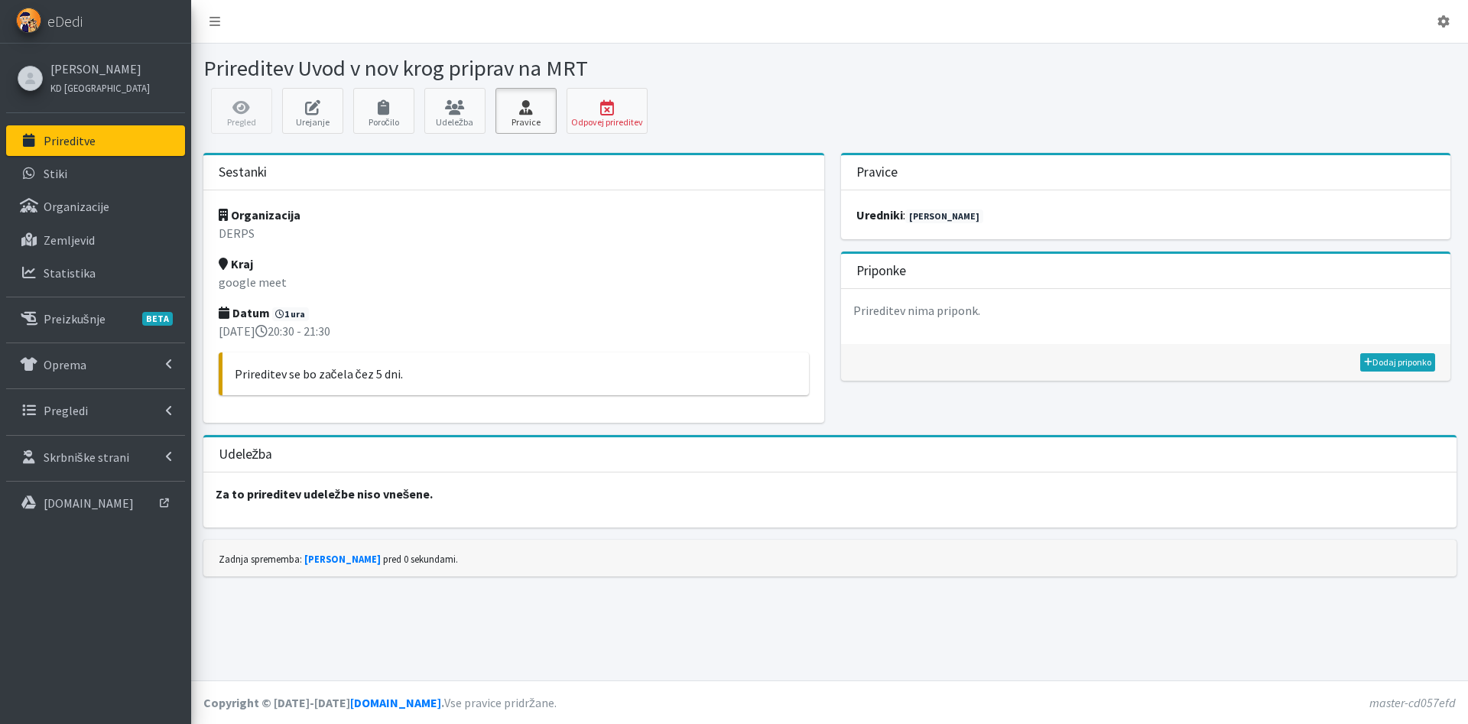
click at [527, 115] on icon at bounding box center [526, 107] width 52 height 15
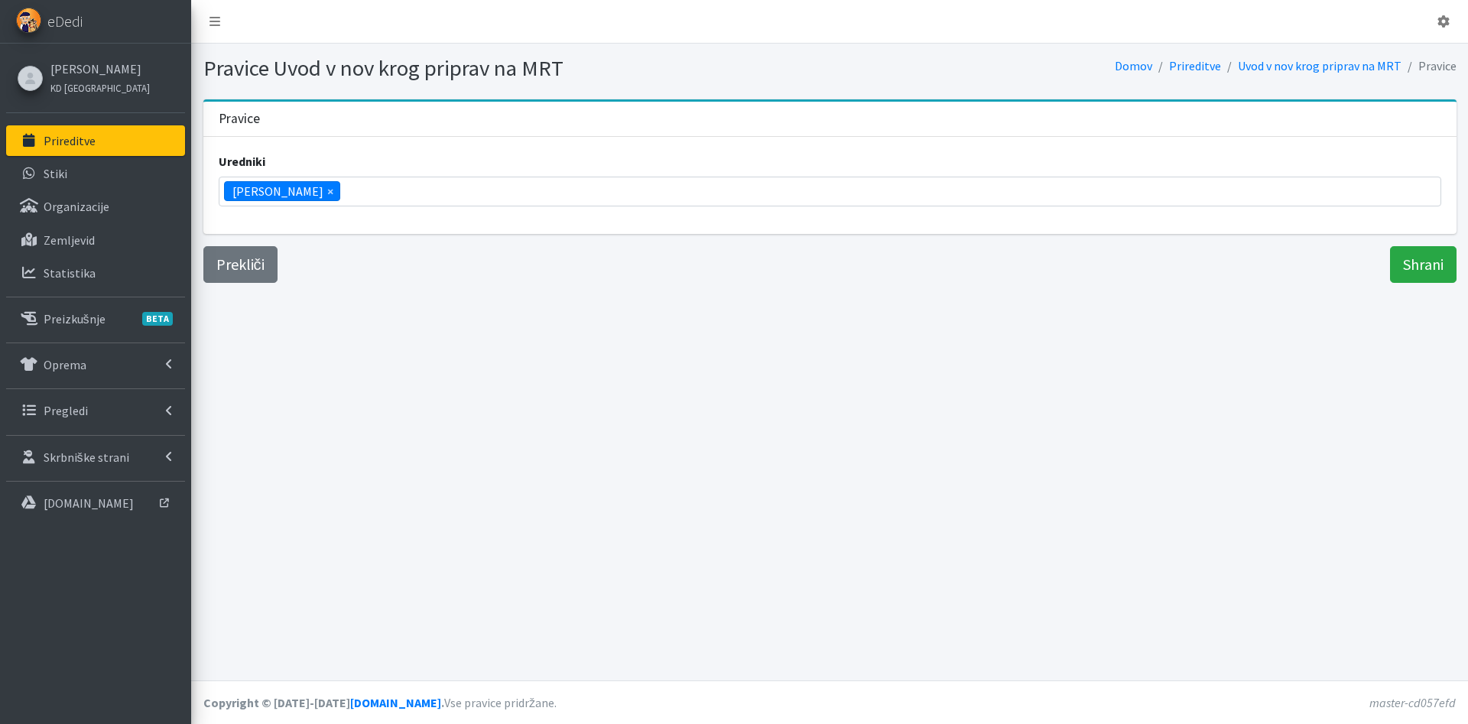
scroll to position [3334, 0]
click at [327, 190] on span "×" at bounding box center [330, 191] width 6 height 18
select select
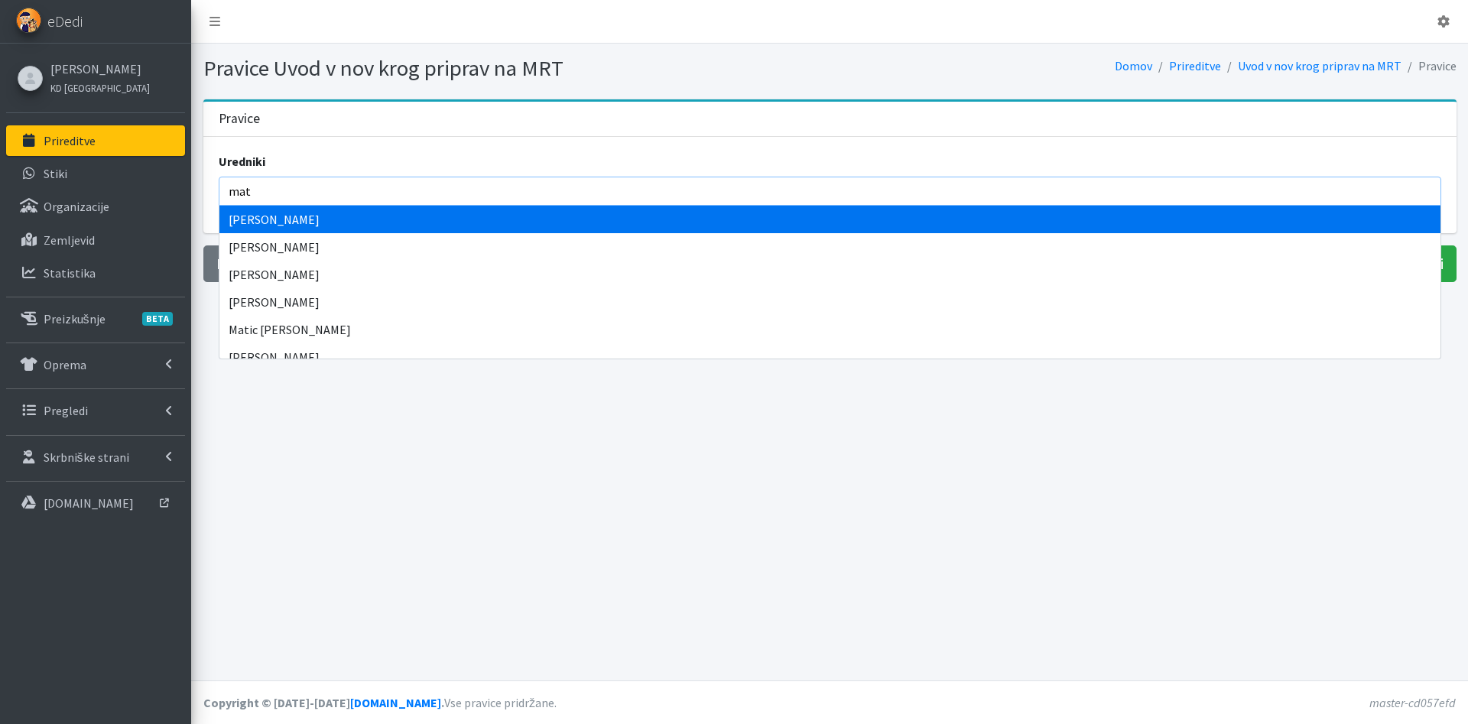
type input "mate"
select select "1000"
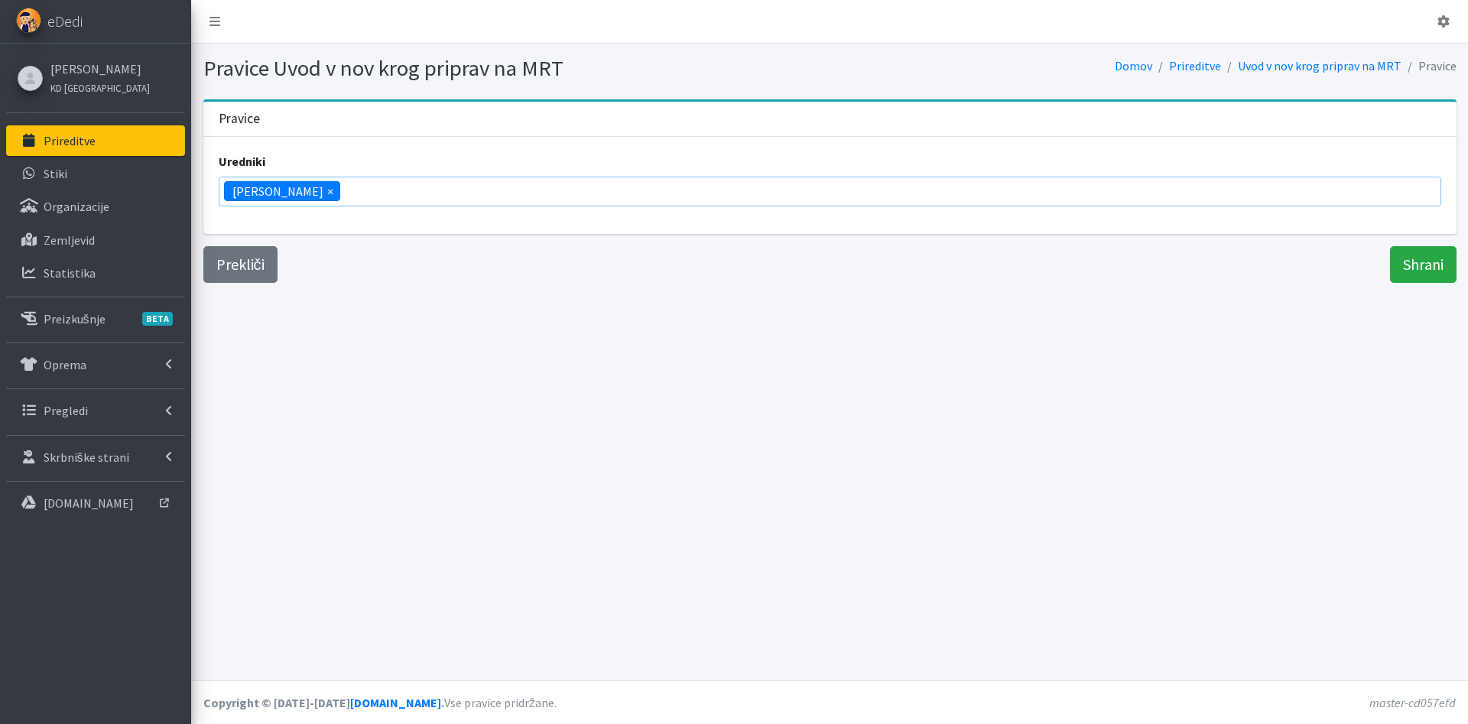
select select
type input "Matej Velikonja"
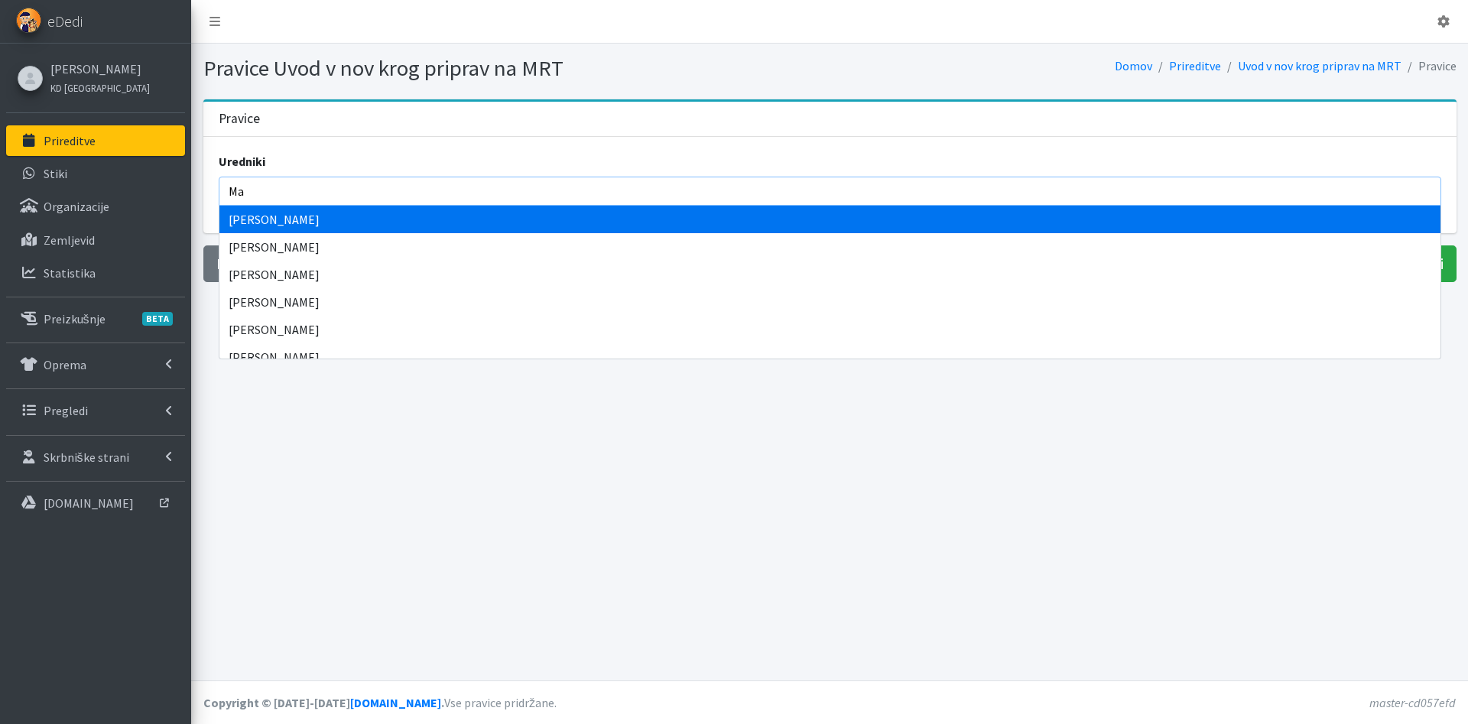
type input "M"
type input "m"
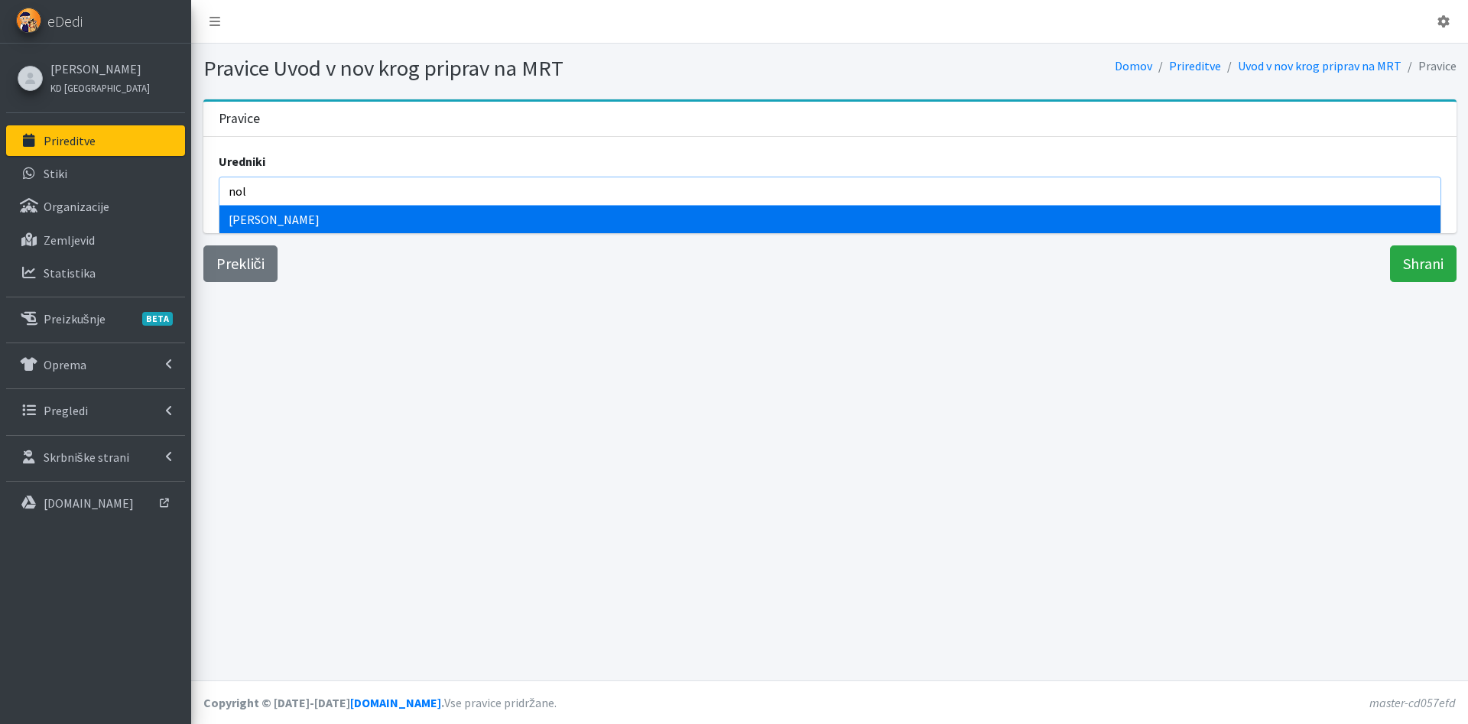
type input "noli"
select select "1001"
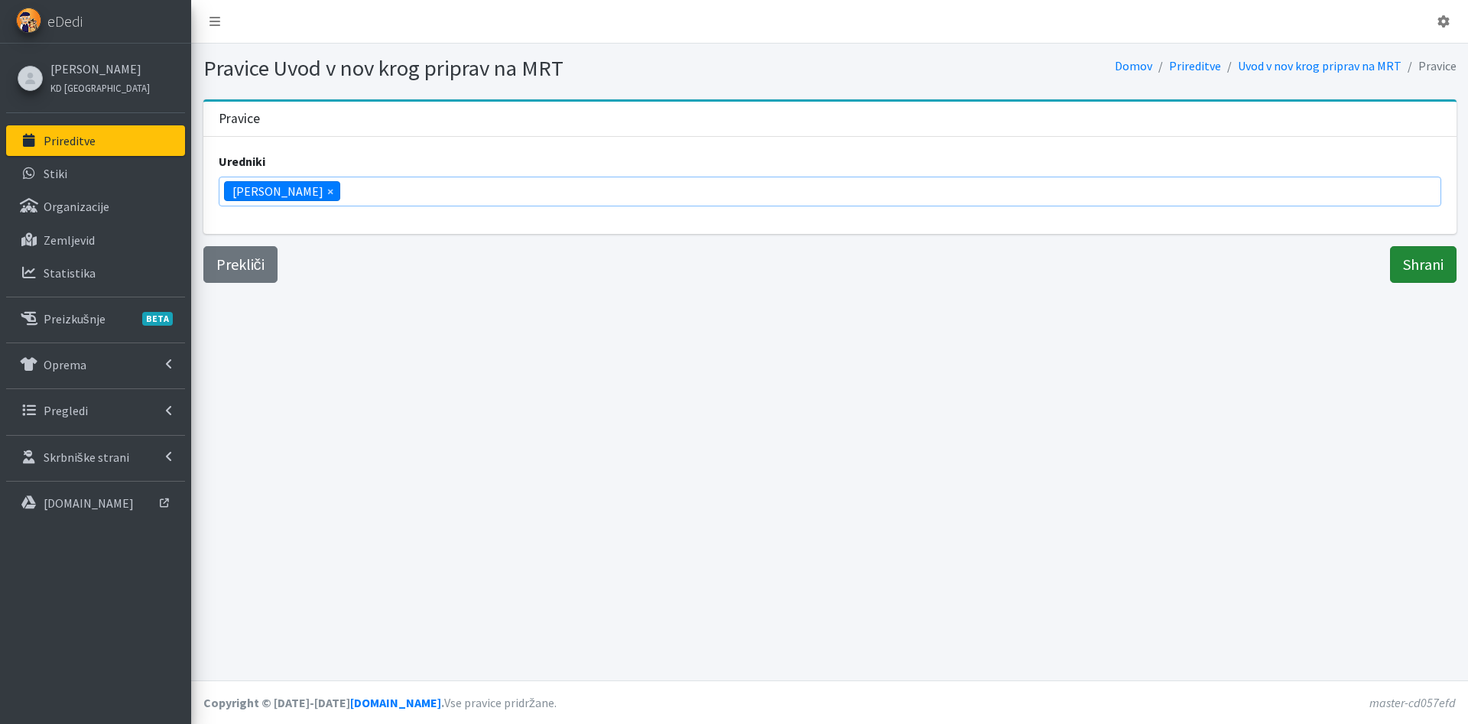
click at [1404, 268] on input "Shrani" at bounding box center [1423, 264] width 67 height 37
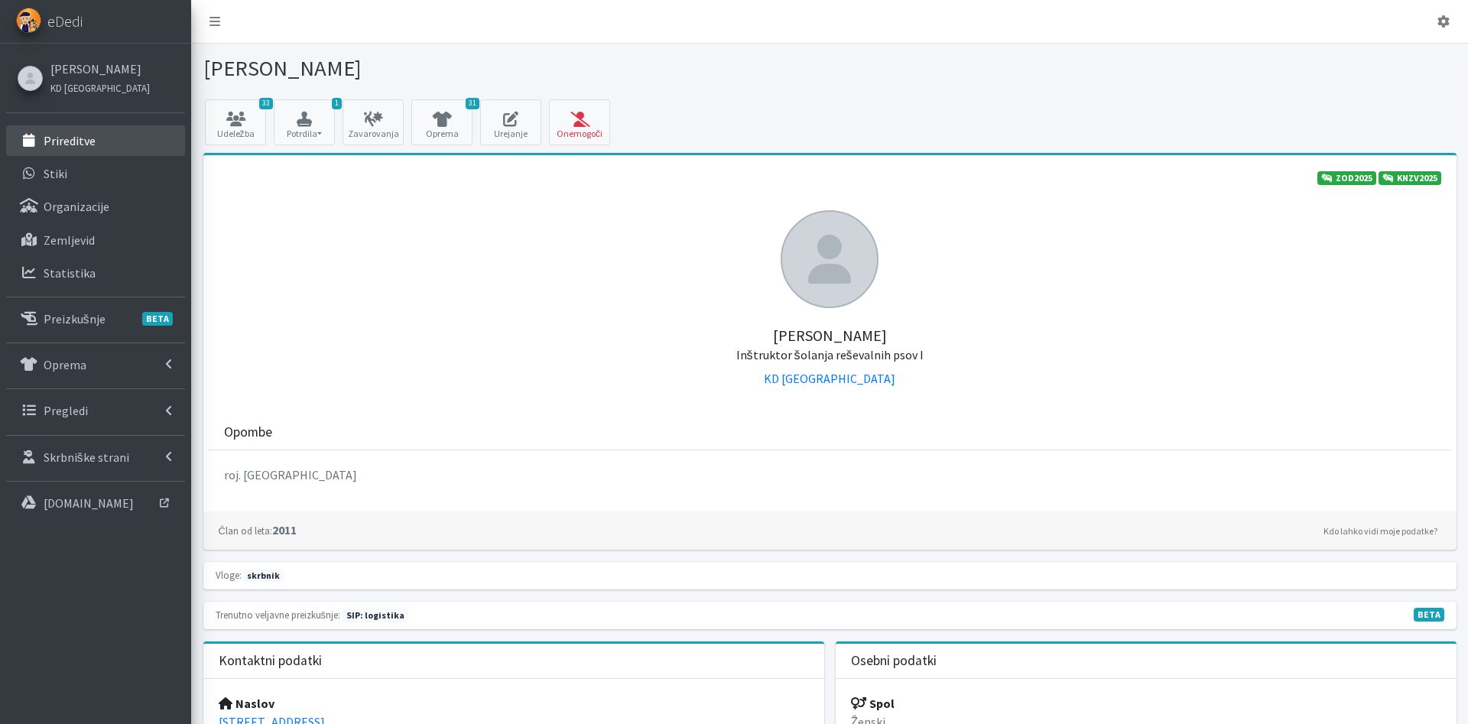
click at [141, 143] on link "Prireditve" at bounding box center [95, 140] width 179 height 31
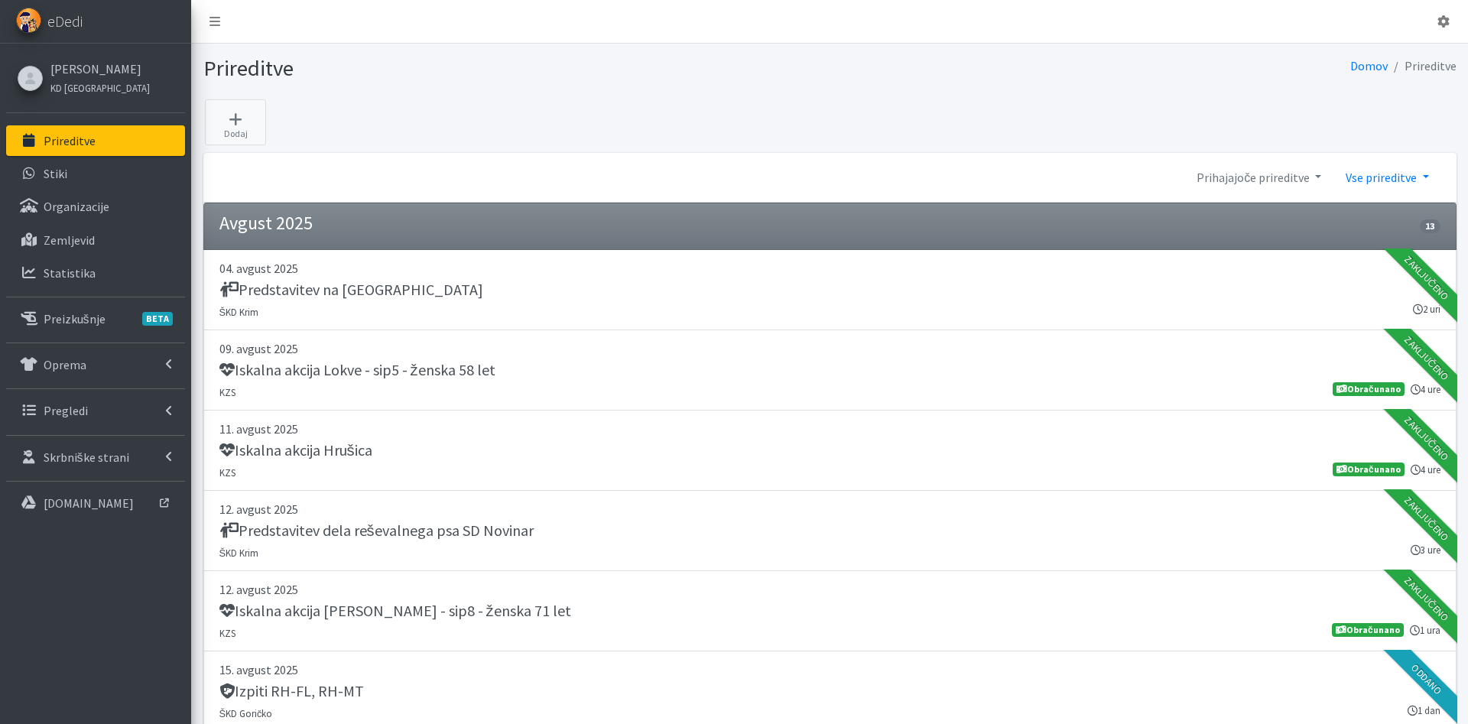
drag, startPoint x: 1273, startPoint y: 184, endPoint x: 1417, endPoint y: 177, distance: 144.7
click at [1274, 184] on link "Prihajajoče prireditve" at bounding box center [1258, 177] width 149 height 31
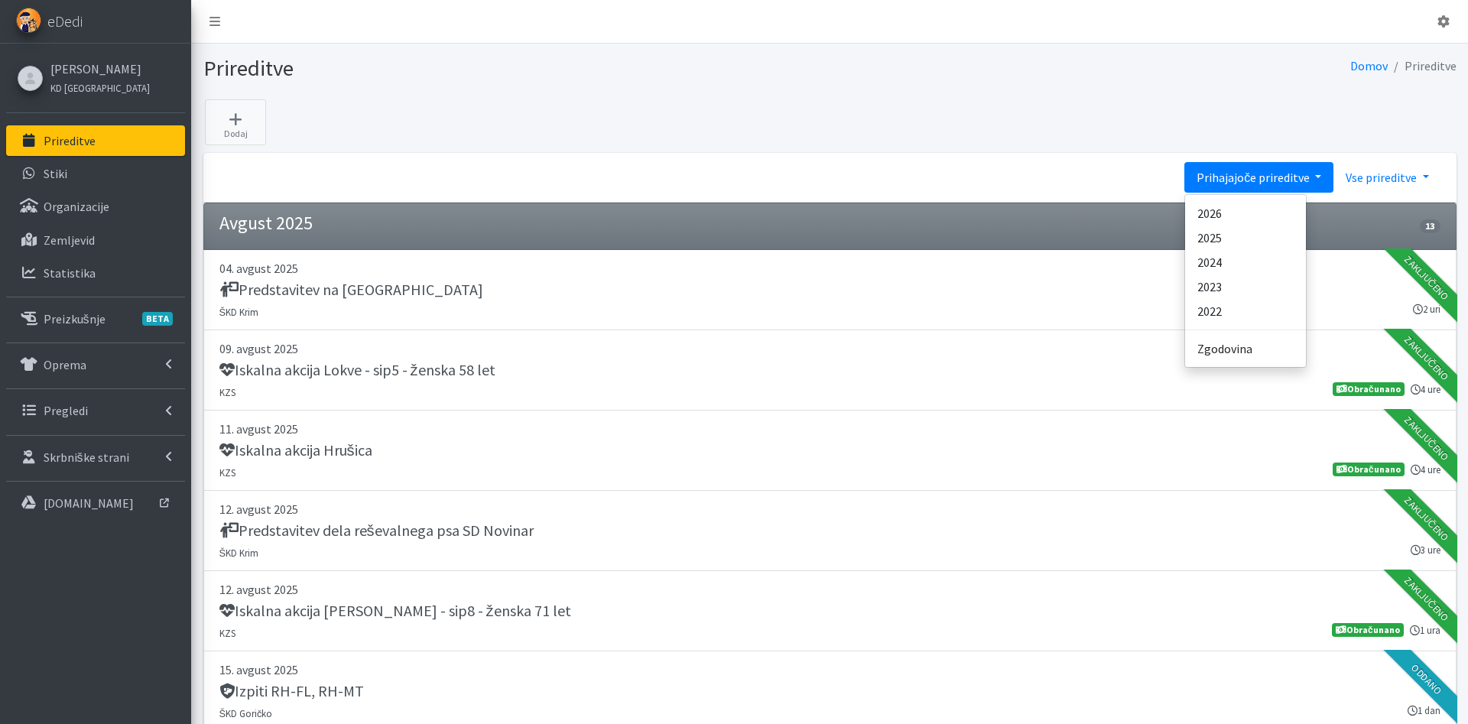
click at [1404, 177] on link "Vse prireditve" at bounding box center [1386, 177] width 107 height 31
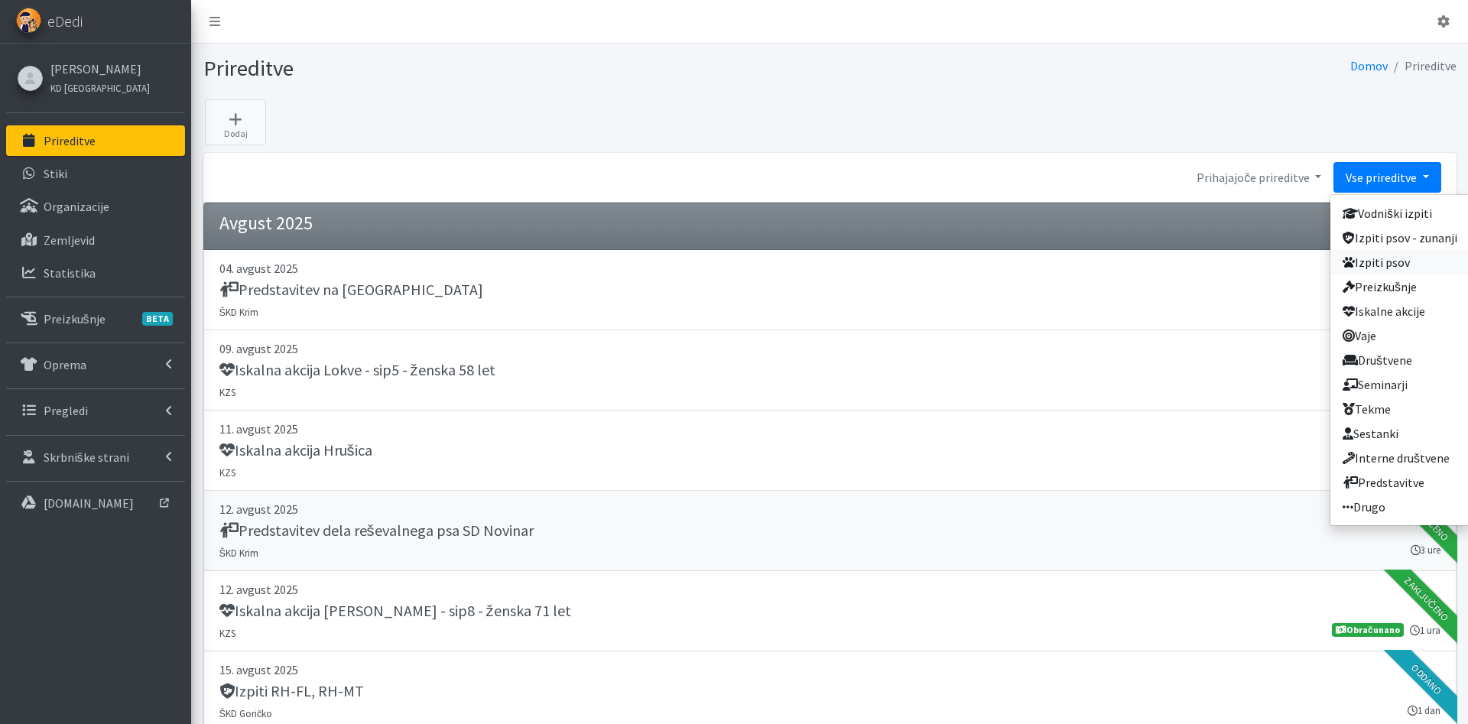
drag, startPoint x: 1368, startPoint y: 319, endPoint x: 1271, endPoint y: 518, distance: 221.9
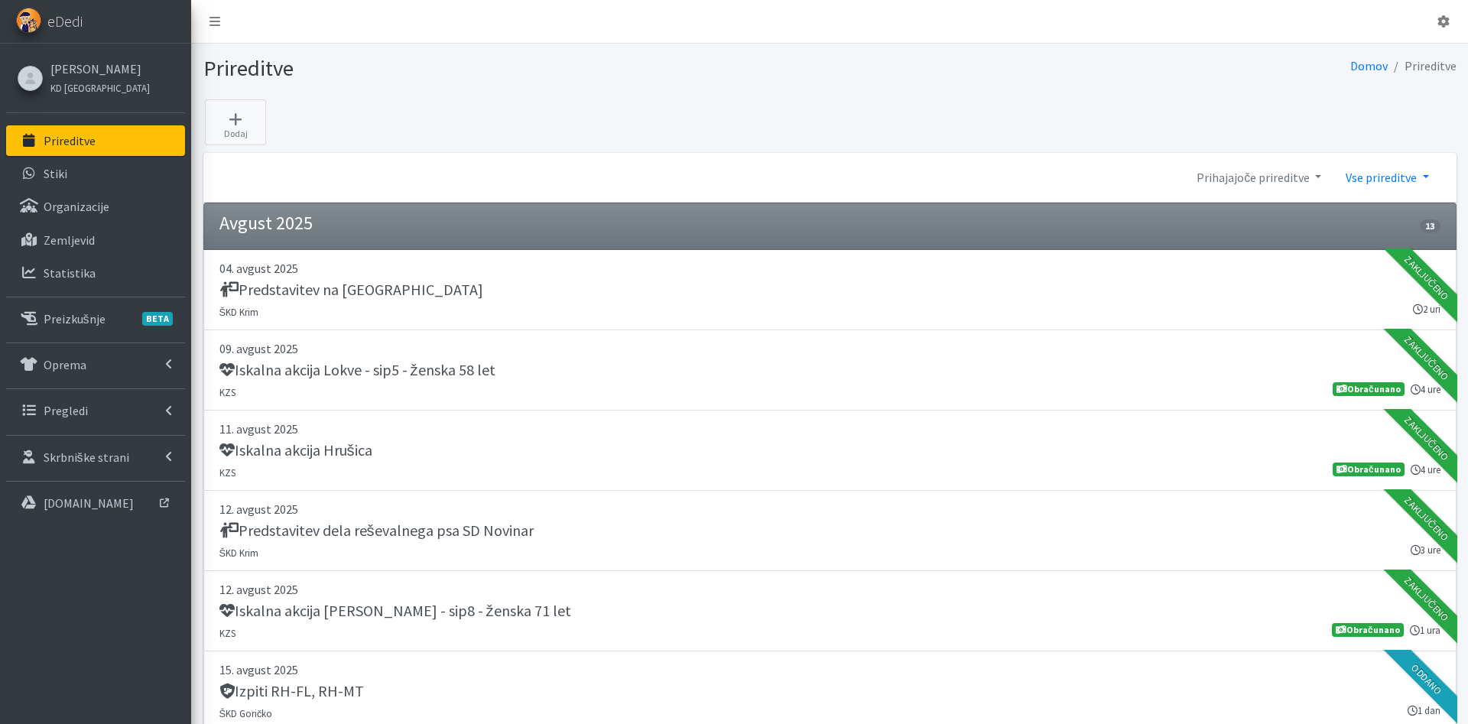
click at [1377, 170] on link "Vse prireditve" at bounding box center [1386, 177] width 107 height 31
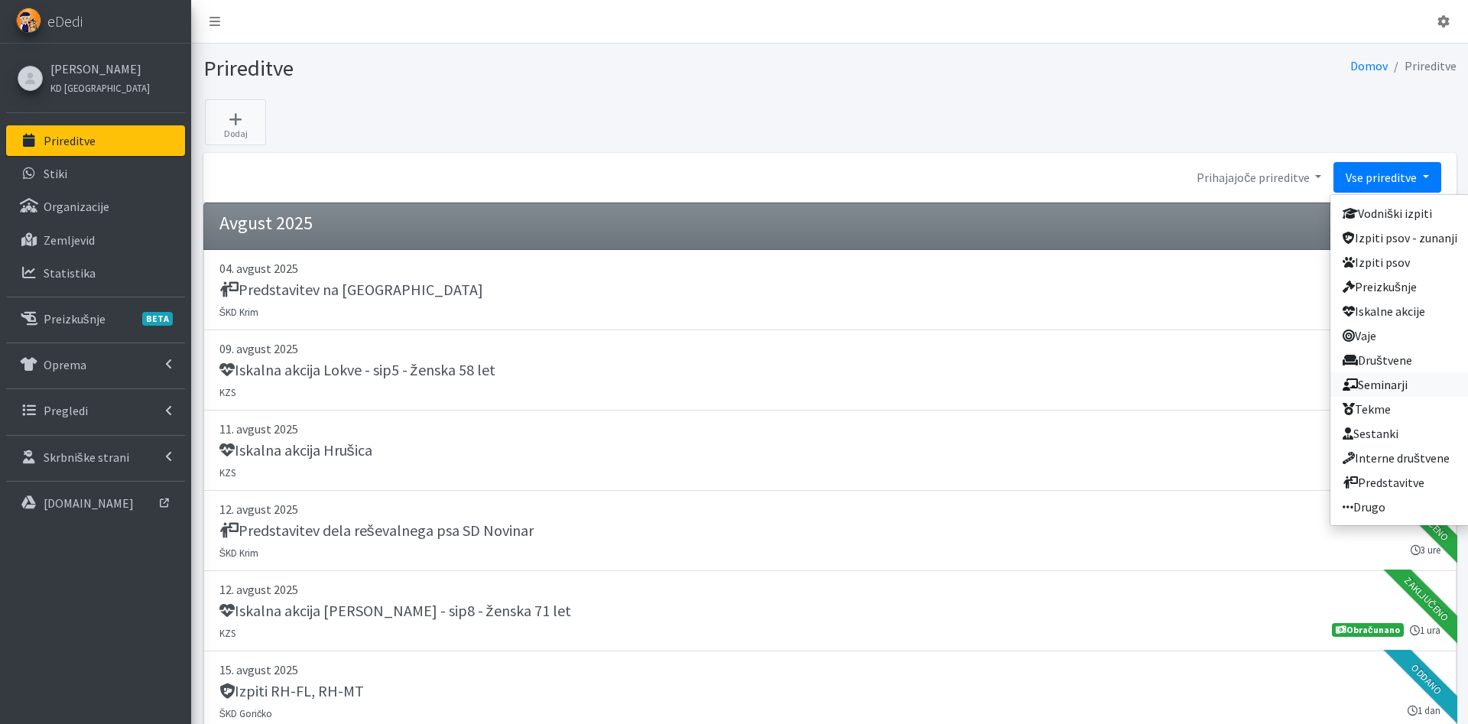
click at [1410, 387] on link "Seminarji" at bounding box center [1399, 384] width 139 height 24
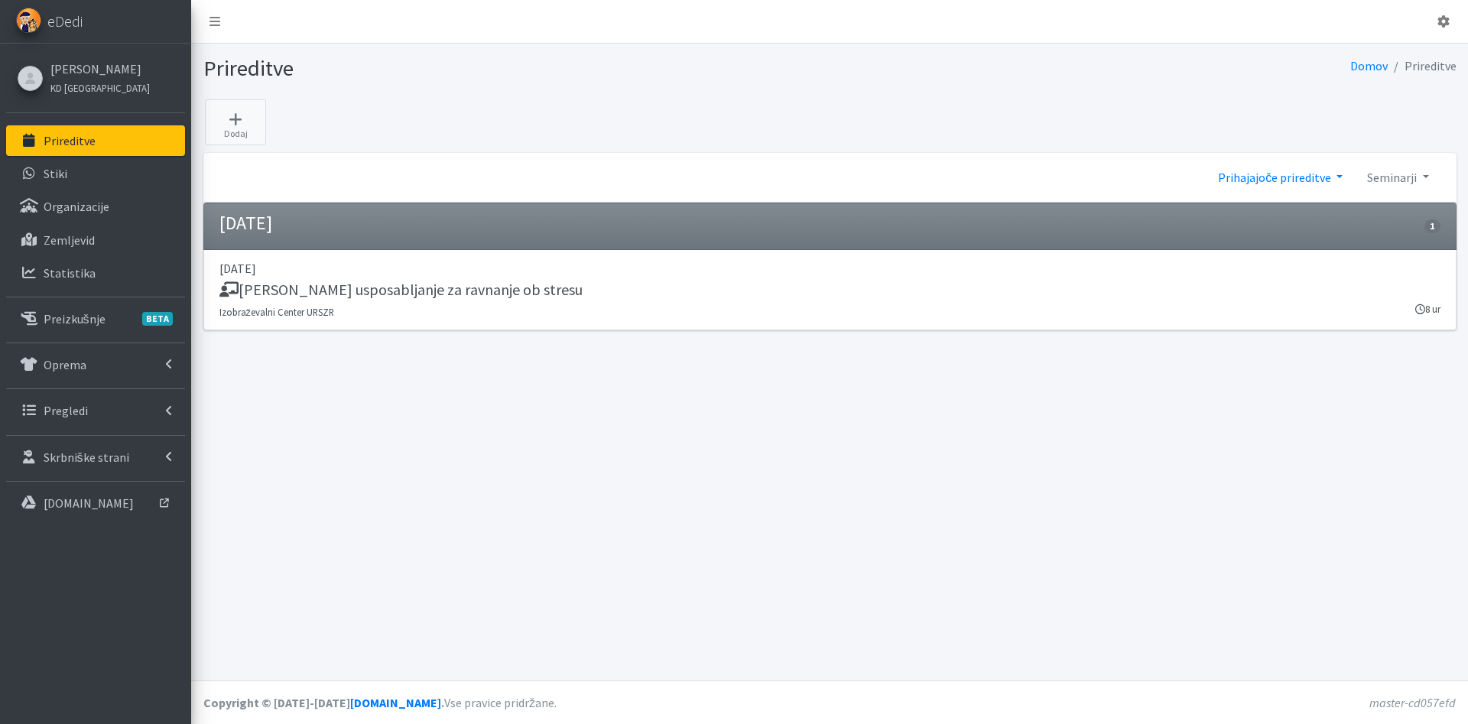
click at [1321, 186] on link "Prihajajoče prireditve" at bounding box center [1280, 177] width 149 height 31
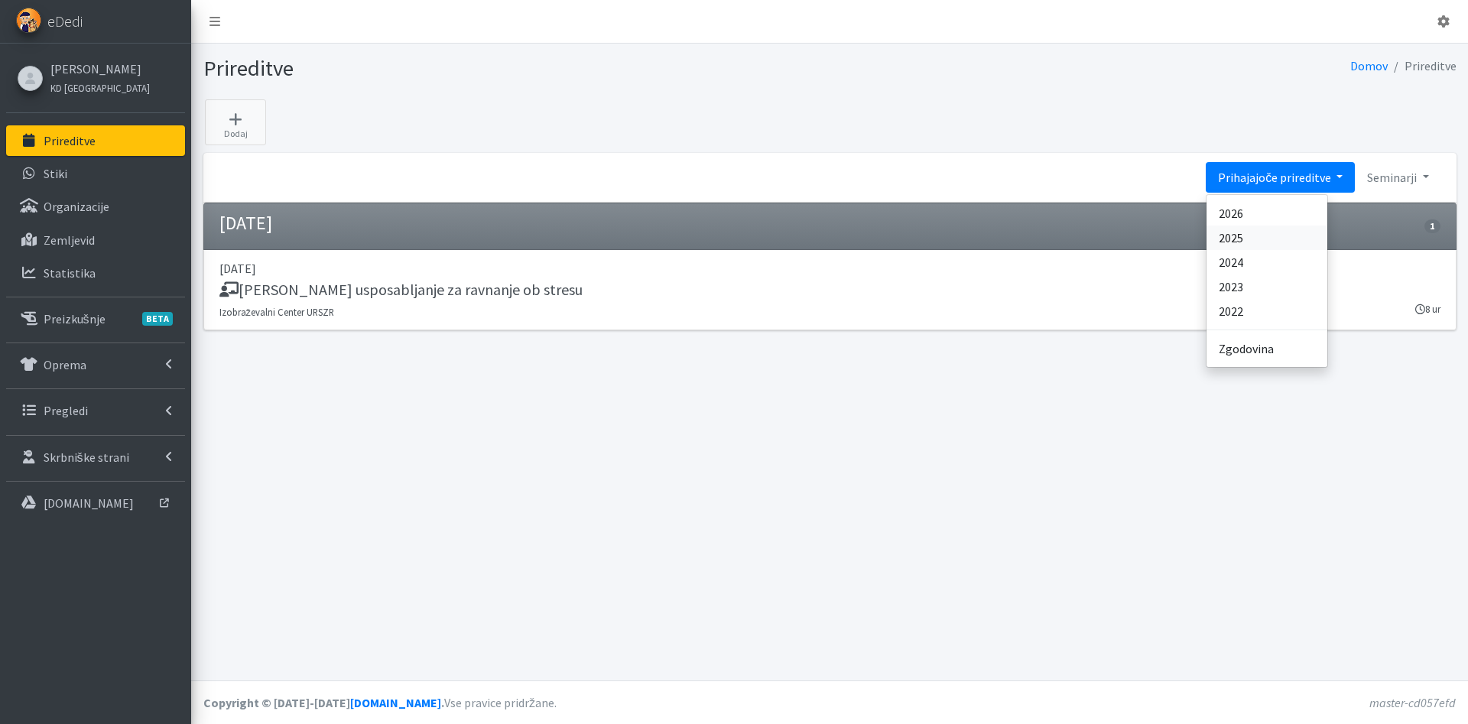
click at [1235, 237] on link "2025" at bounding box center [1266, 238] width 121 height 24
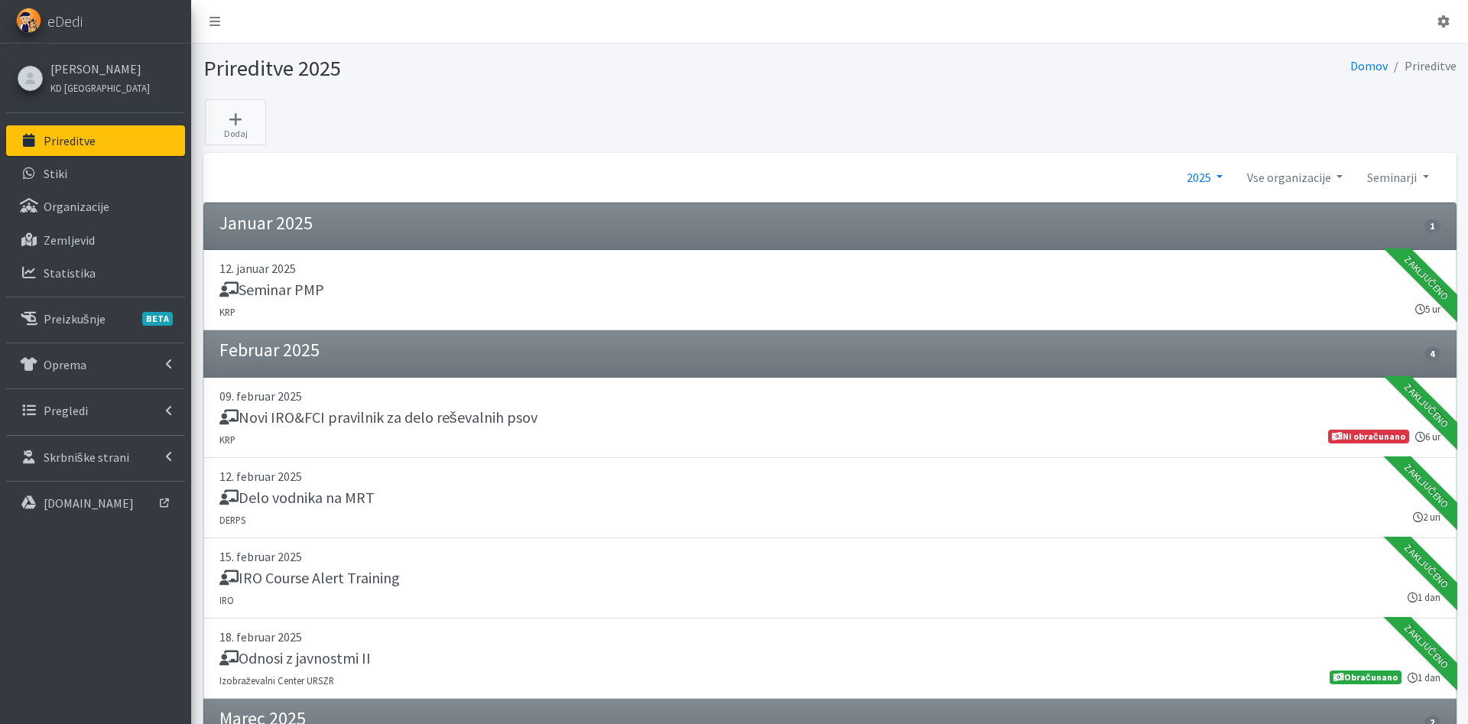
click at [1186, 175] on link "2025" at bounding box center [1204, 177] width 60 height 31
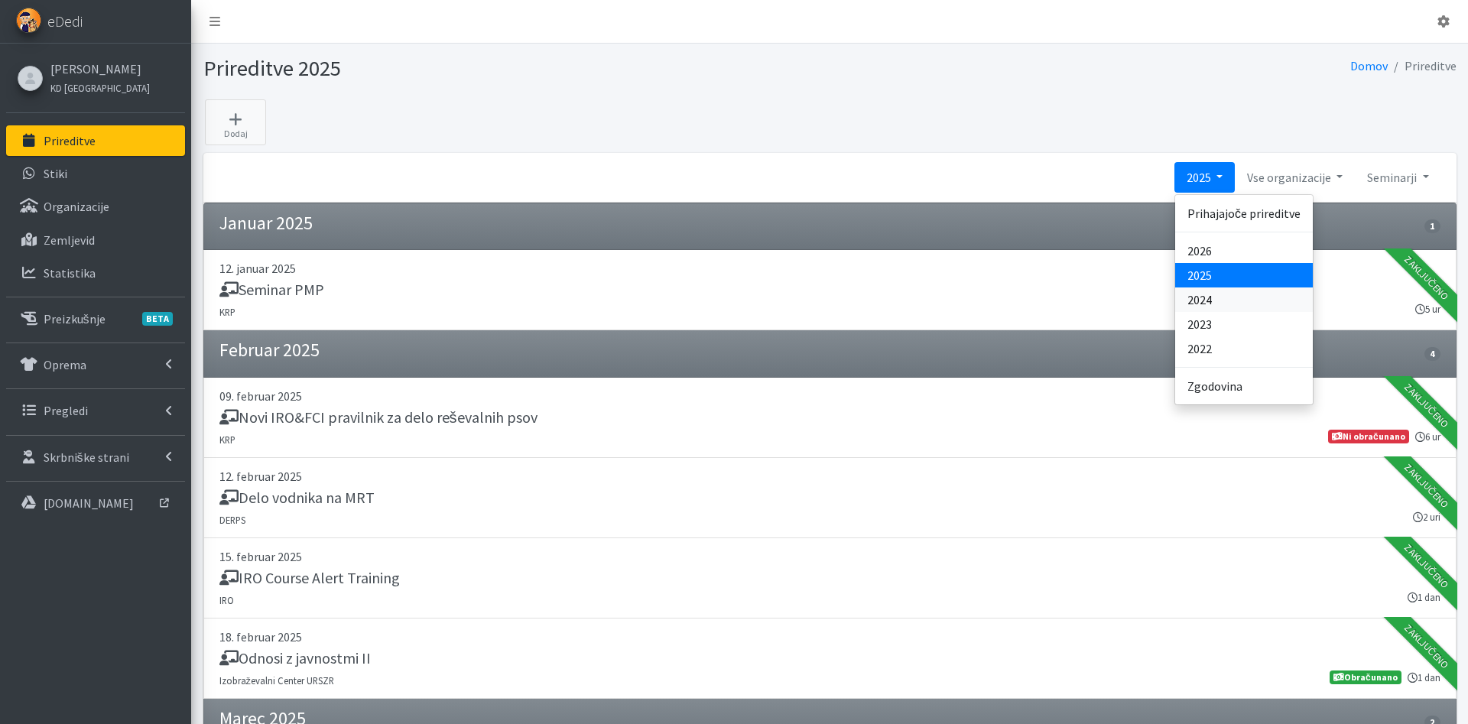
click at [1223, 294] on link "2024" at bounding box center [1244, 299] width 138 height 24
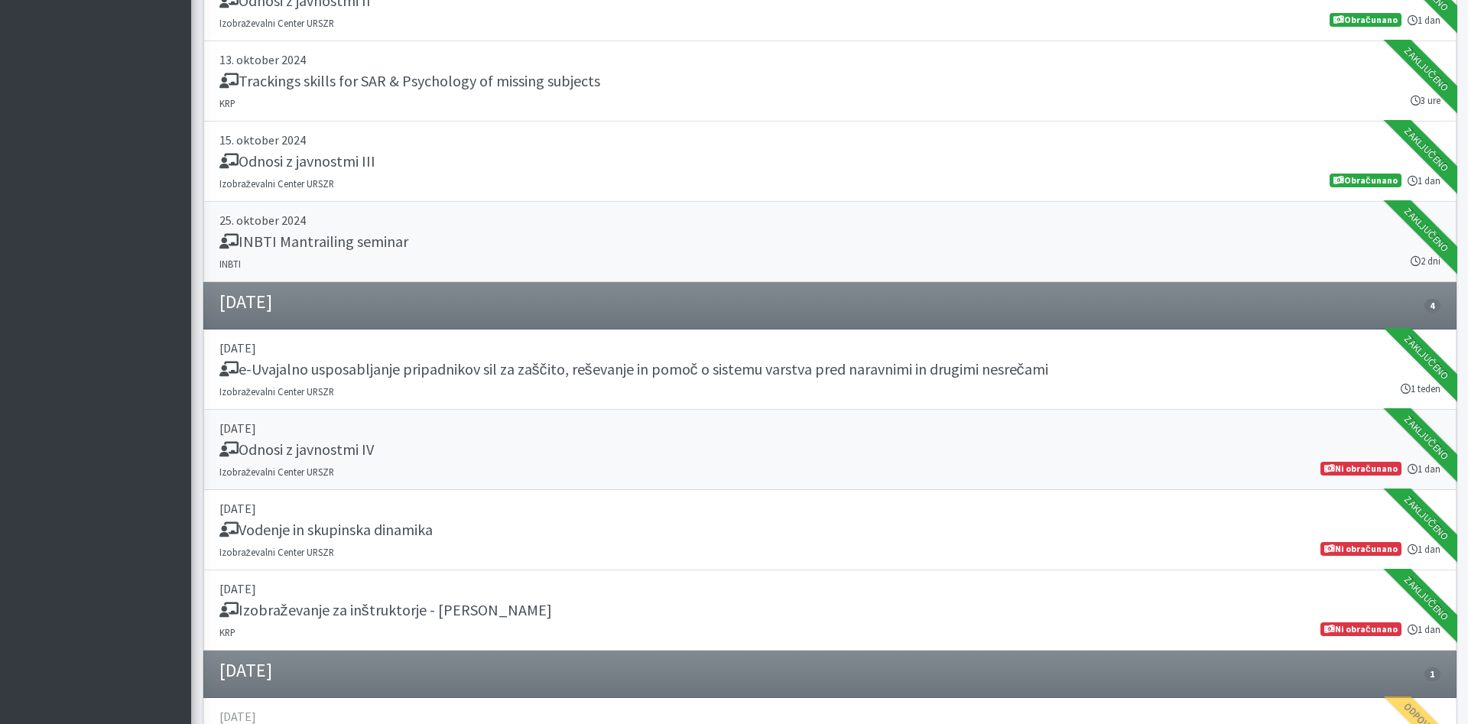
scroll to position [1358, 0]
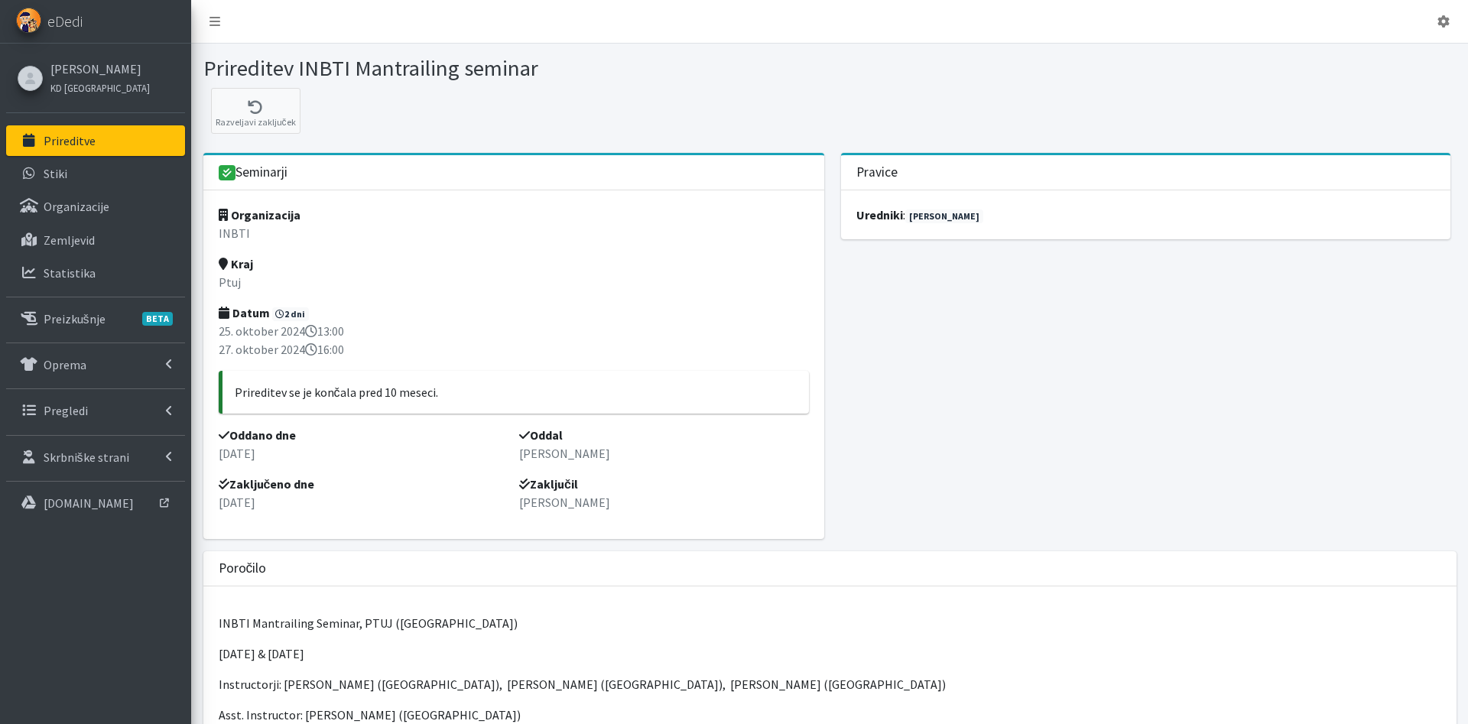
drag, startPoint x: 566, startPoint y: 70, endPoint x: 299, endPoint y: 75, distance: 267.6
click at [299, 75] on h1 "Prireditev INBTI Mantrailing seminar" at bounding box center [513, 68] width 621 height 27
copy h1 "INBTI Mantrailing seminar"
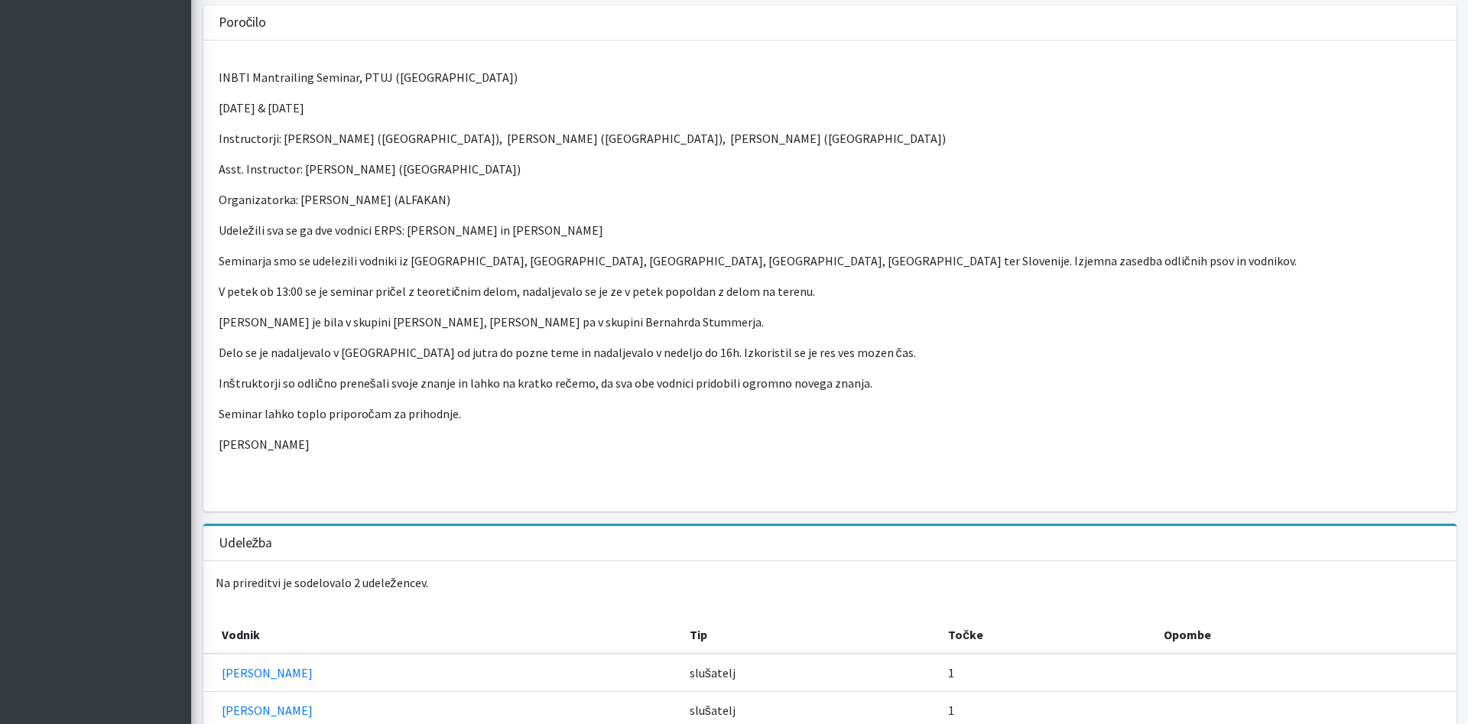
scroll to position [656, 0]
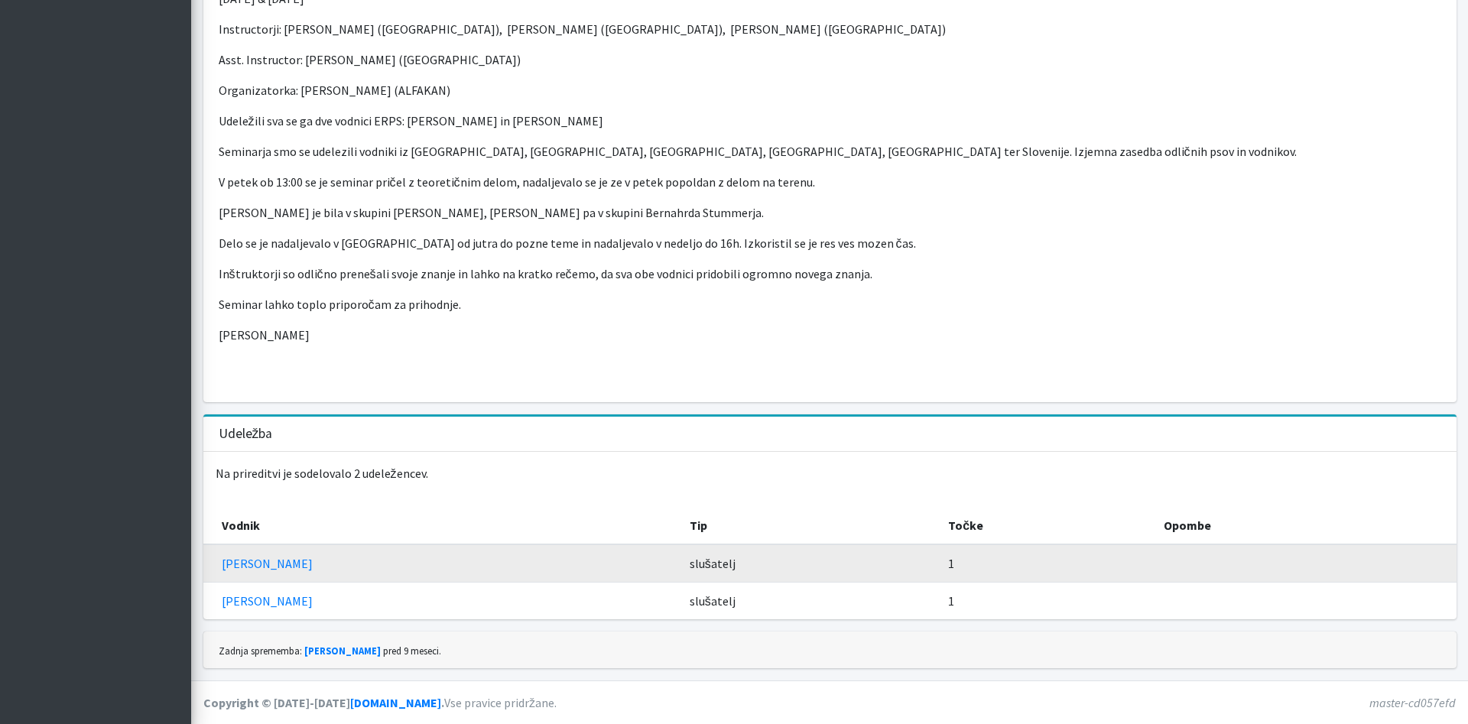
click at [370, 561] on td "[PERSON_NAME]" at bounding box center [441, 563] width 477 height 38
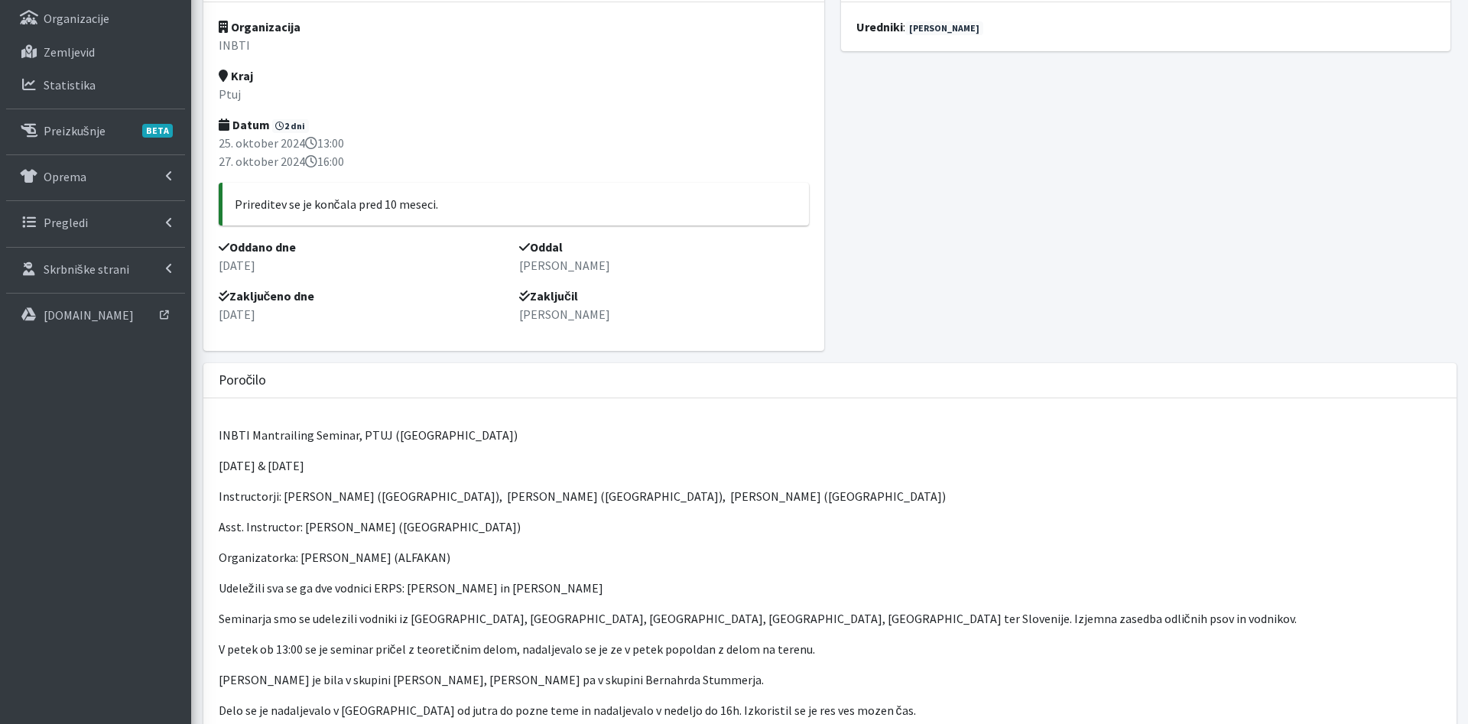
scroll to position [0, 0]
